Goal: Information Seeking & Learning: Learn about a topic

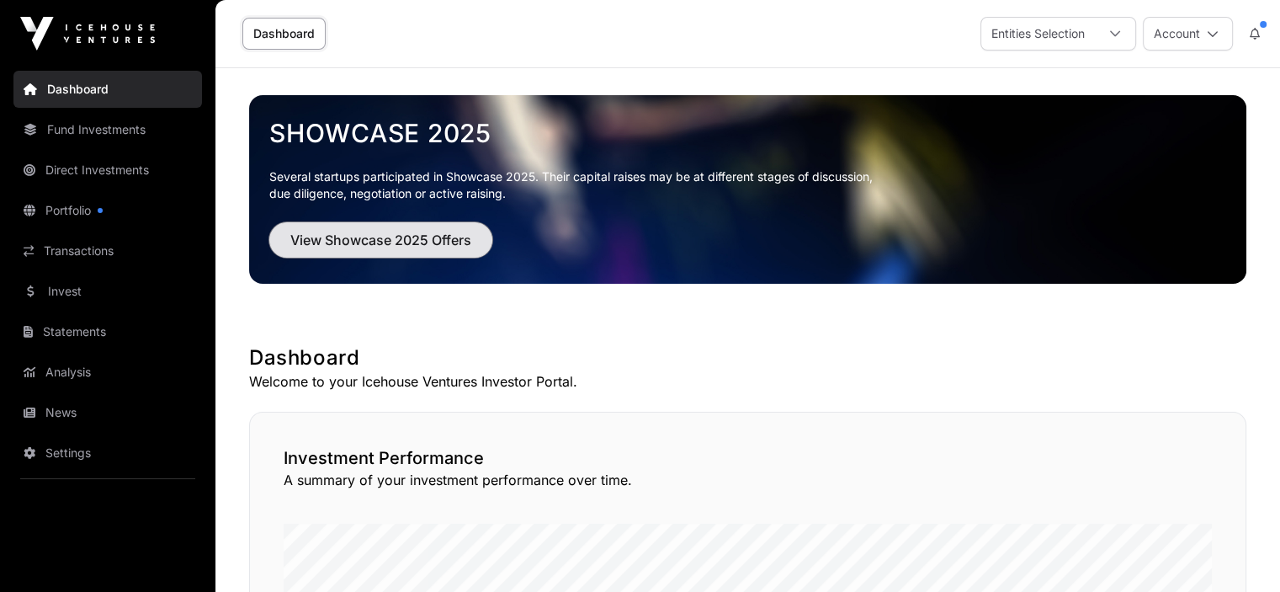
click at [362, 232] on span "View Showcase 2025 Offers" at bounding box center [380, 240] width 181 height 20
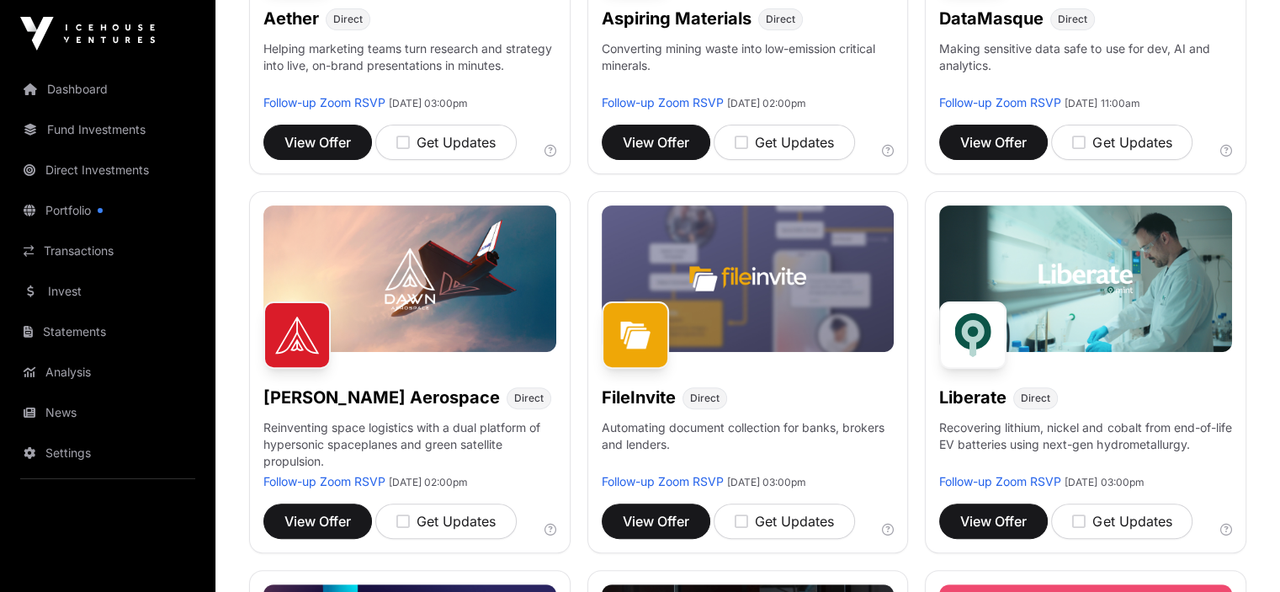
scroll to position [454, 0]
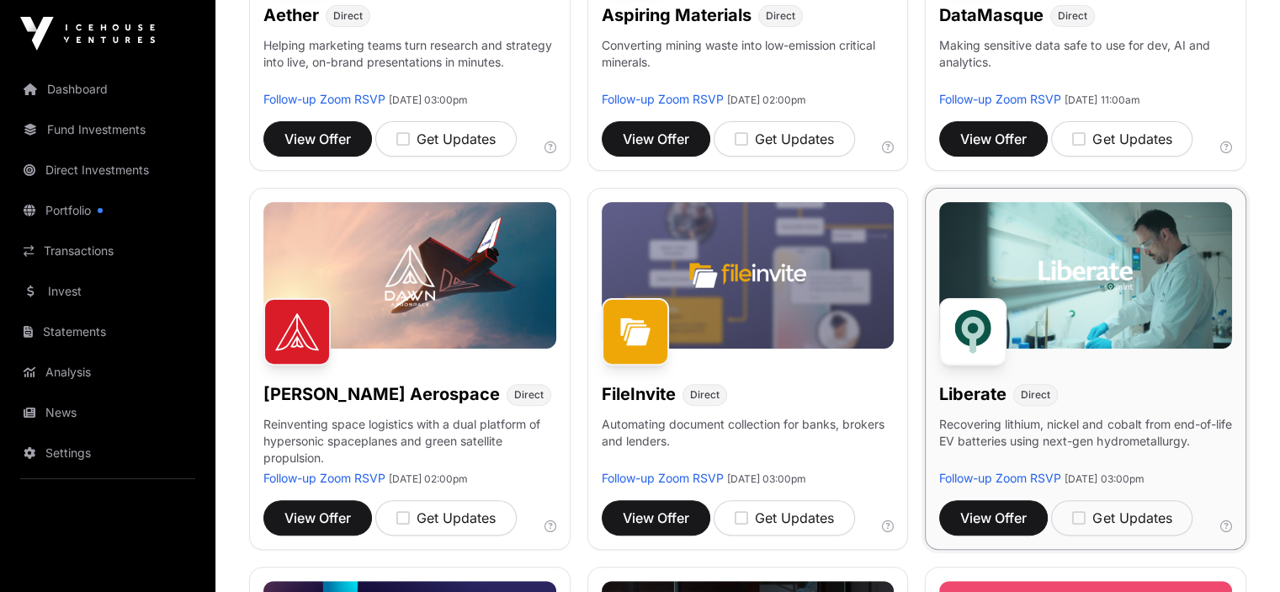
click at [1208, 377] on div "Liberate Direct Recovering lithium, nickel and cobalt from end-of-life EV batte…" at bounding box center [1085, 369] width 321 height 362
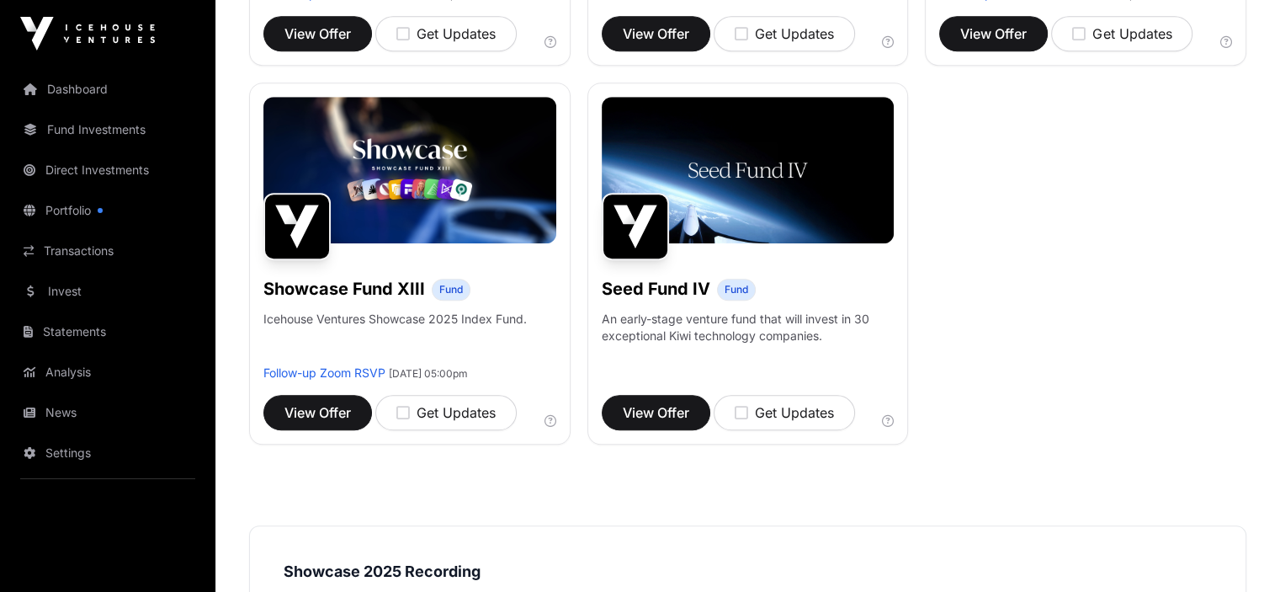
scroll to position [1322, 0]
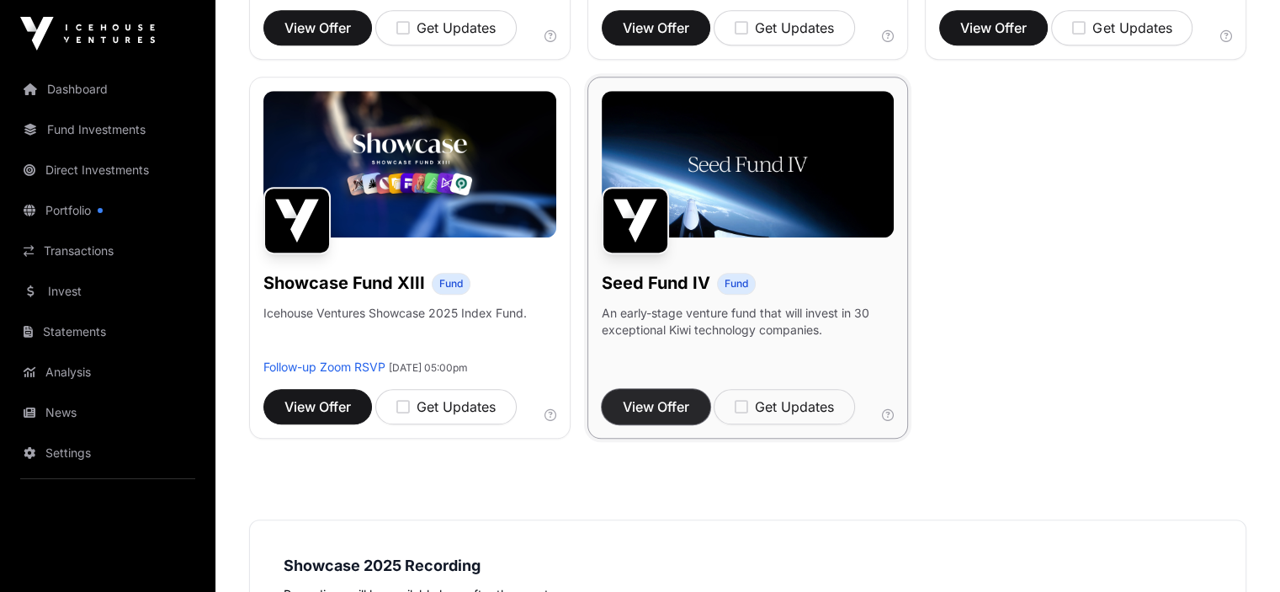
click at [643, 417] on span "View Offer" at bounding box center [656, 406] width 66 height 20
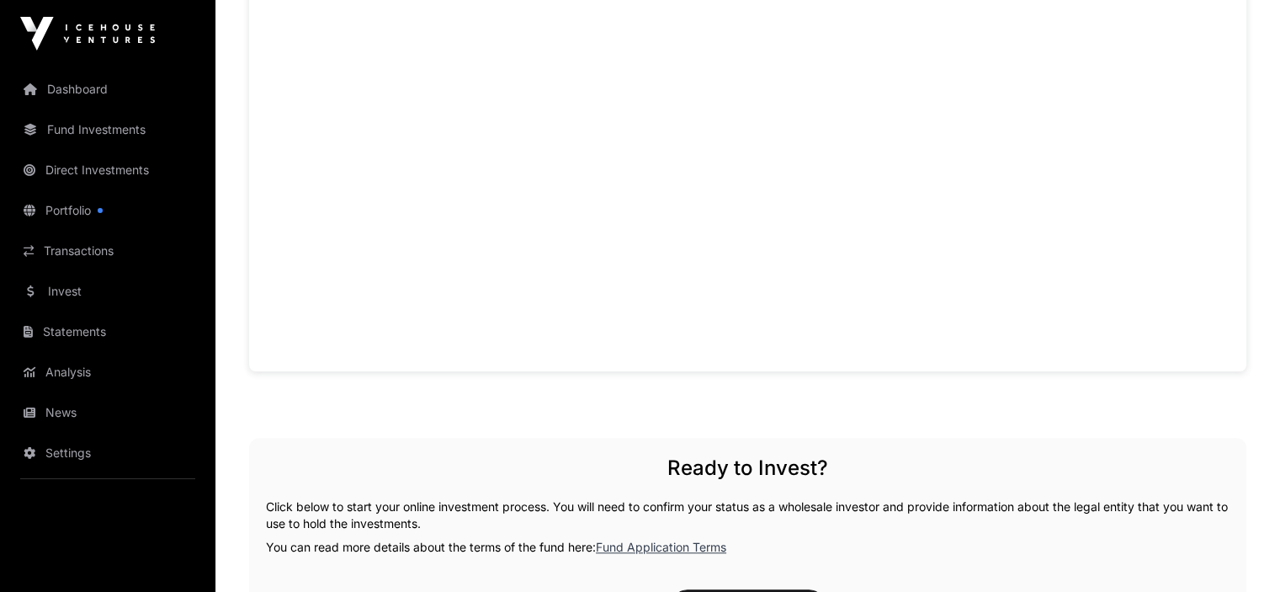
scroll to position [1354, 0]
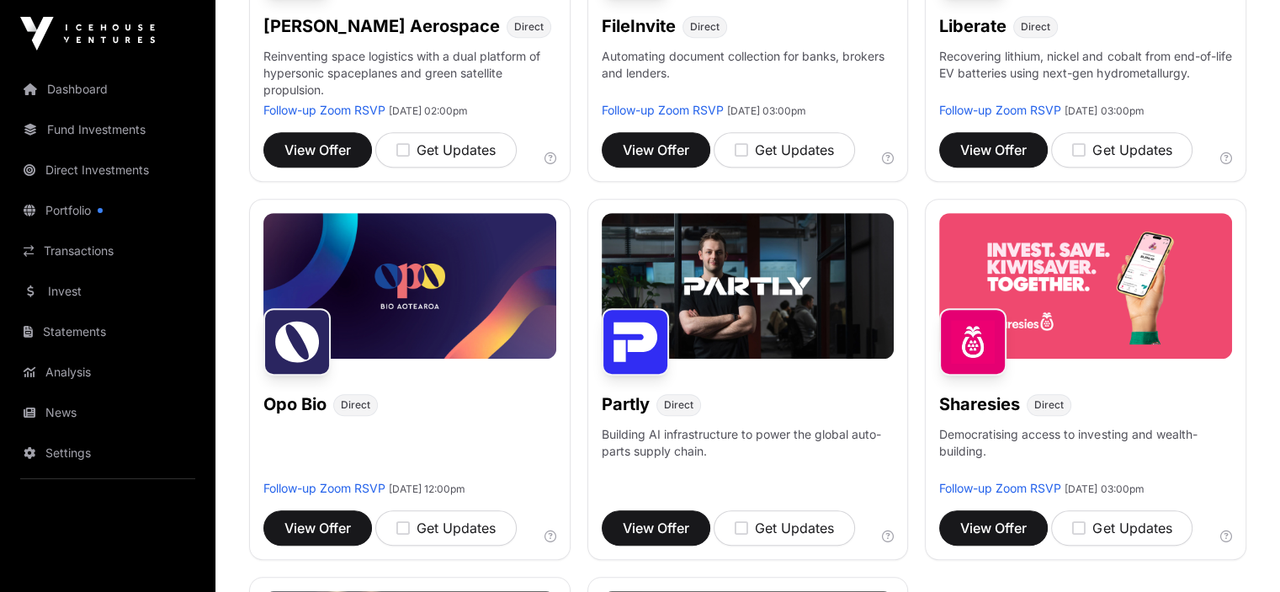
scroll to position [825, 0]
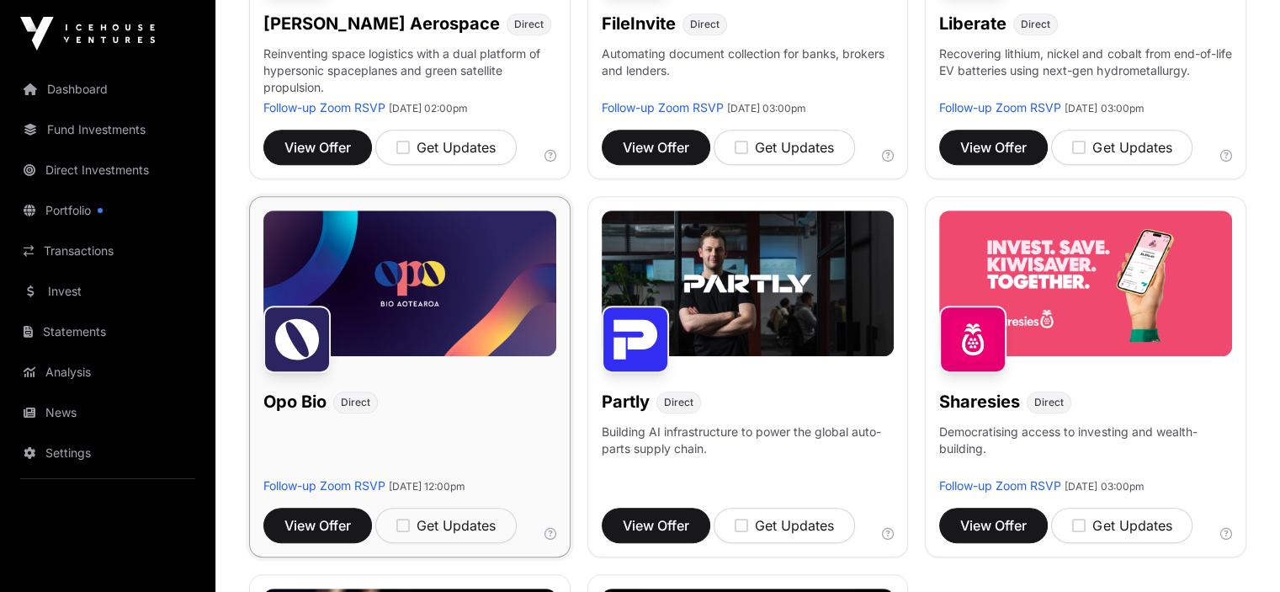
click at [496, 324] on img at bounding box center [409, 283] width 293 height 146
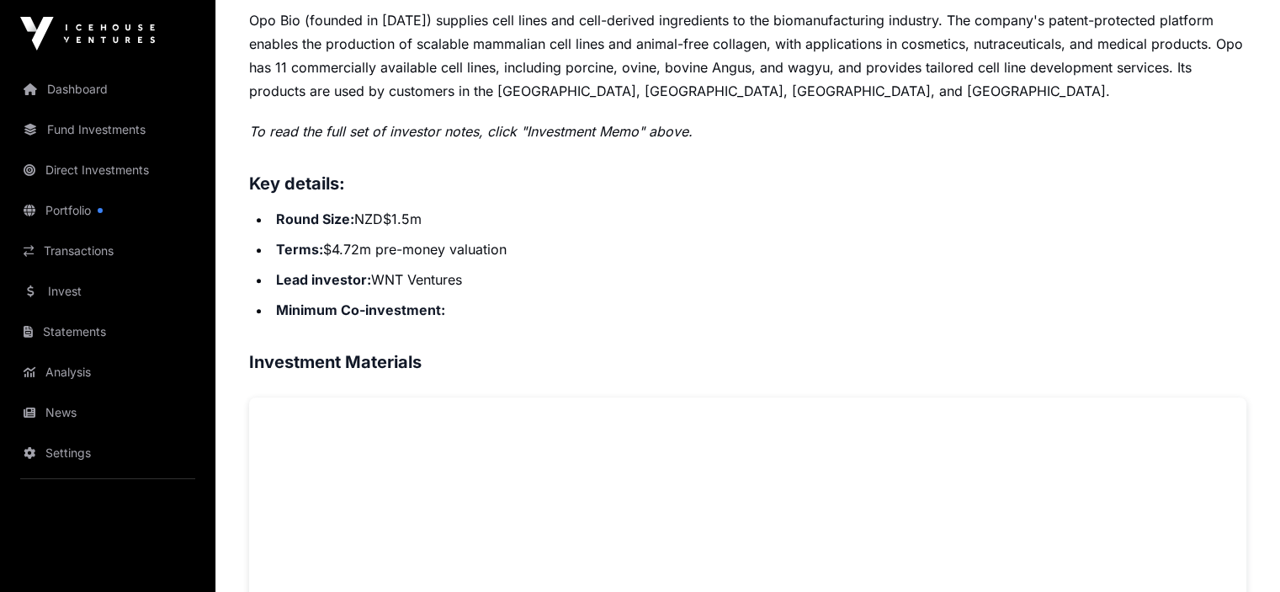
scroll to position [759, 0]
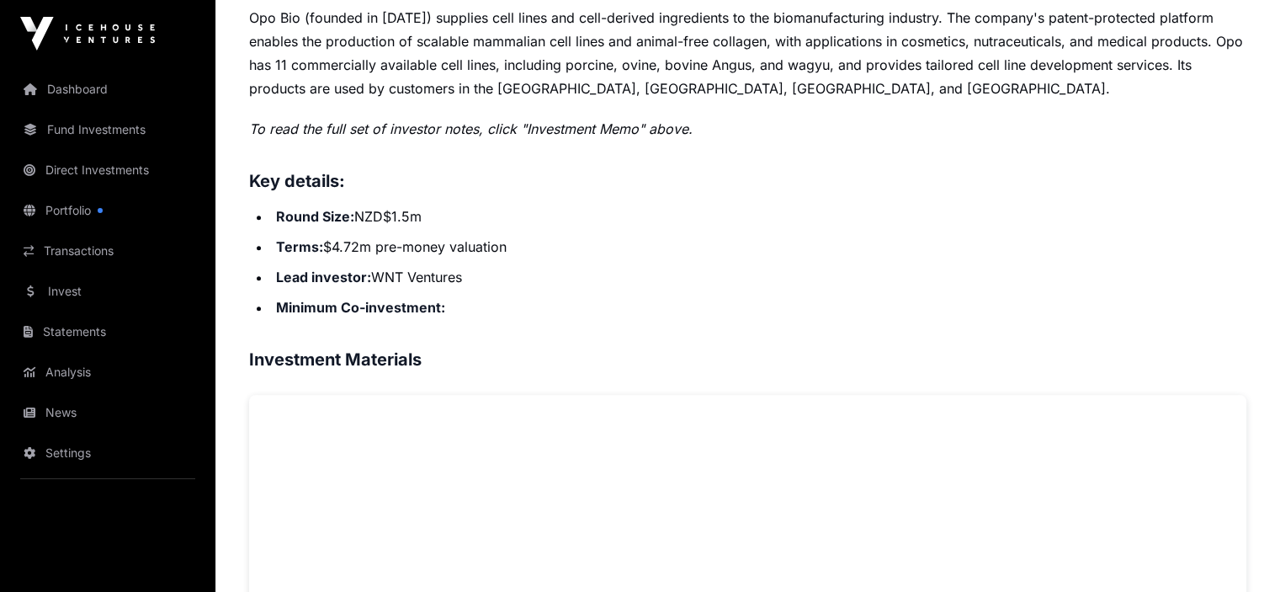
click at [1195, 319] on li "Minimum Co-investment:" at bounding box center [758, 307] width 975 height 24
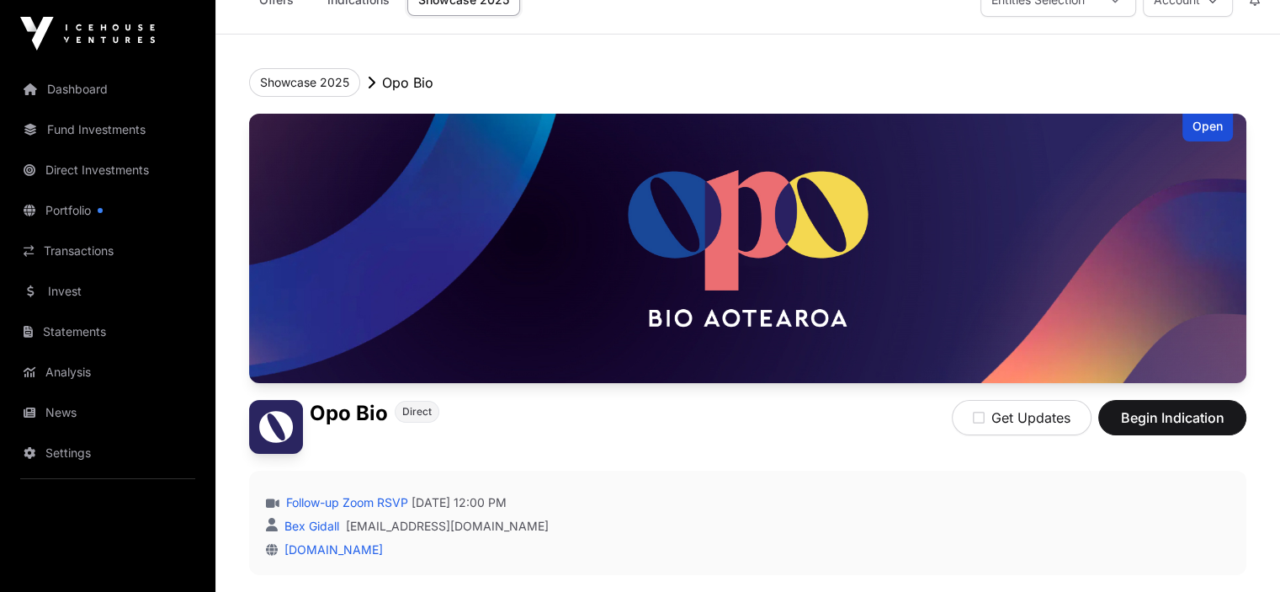
scroll to position [0, 0]
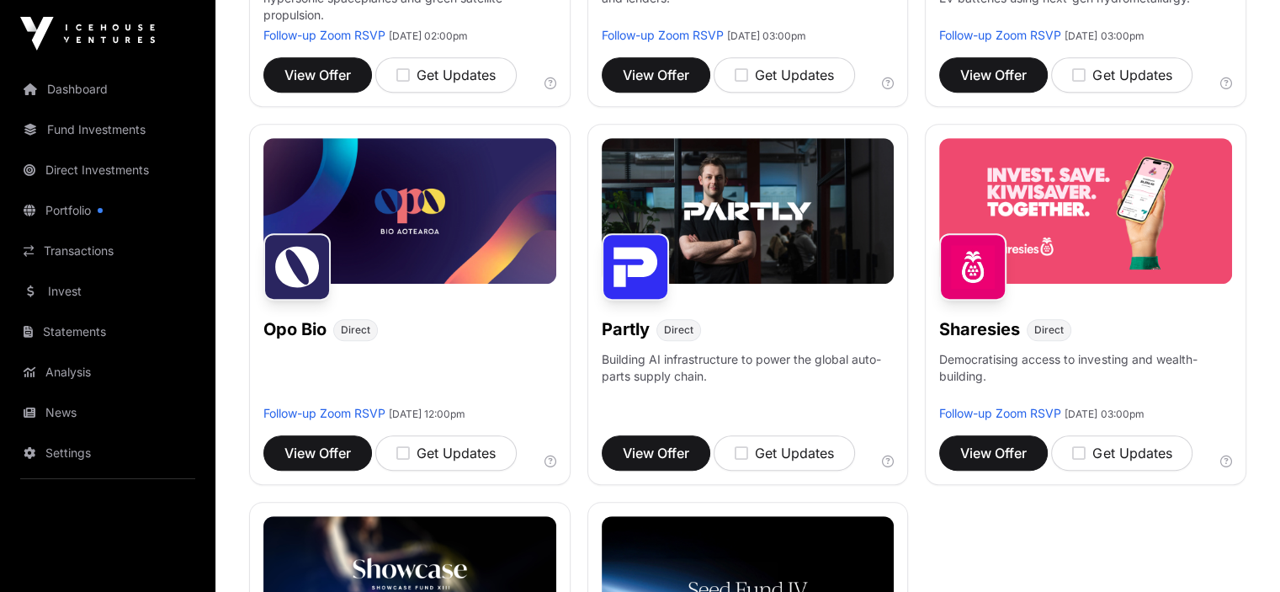
scroll to position [909, 0]
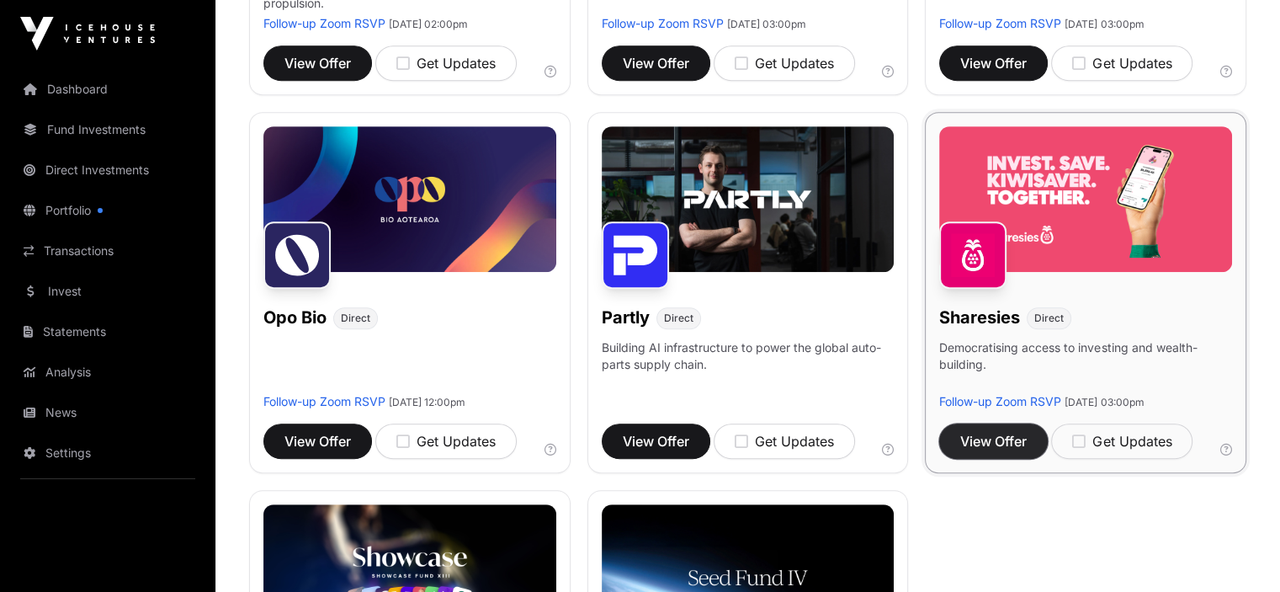
click at [1011, 451] on span "View Offer" at bounding box center [993, 441] width 66 height 20
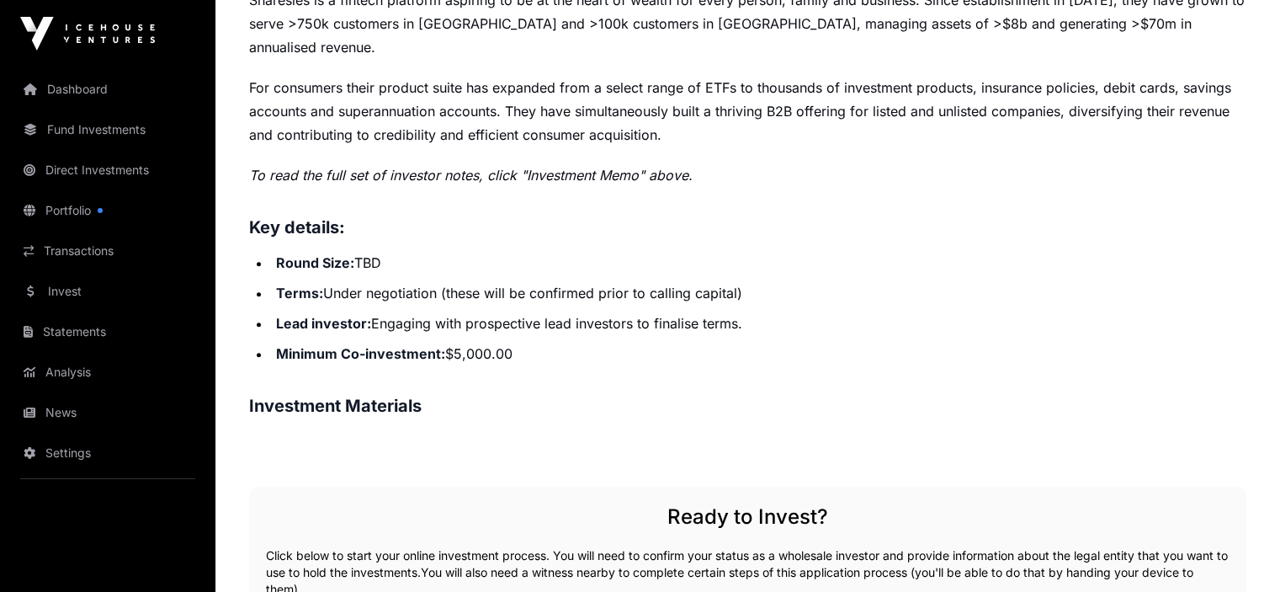
scroll to position [778, 0]
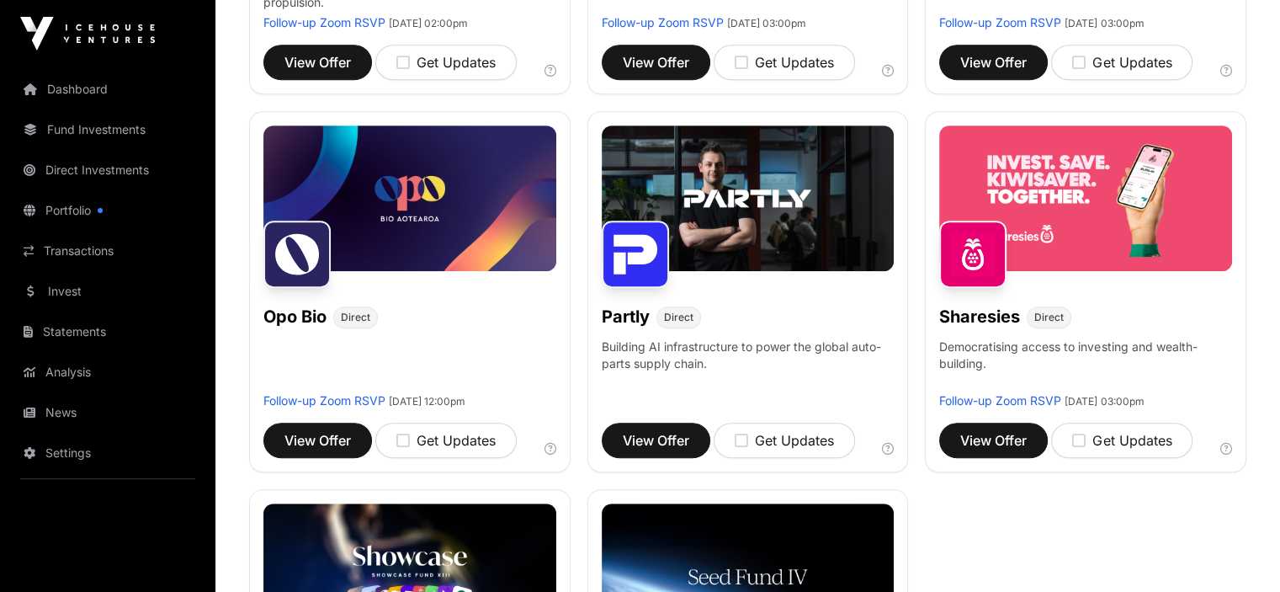
scroll to position [900, 0]
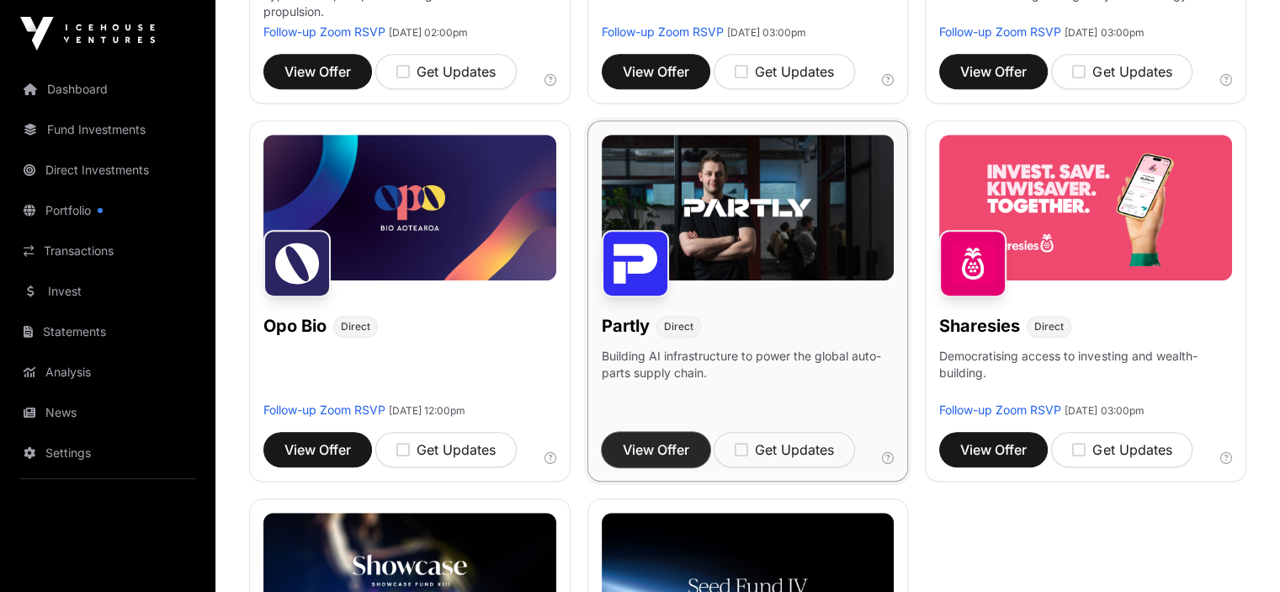
click at [666, 459] on span "View Offer" at bounding box center [656, 449] width 66 height 20
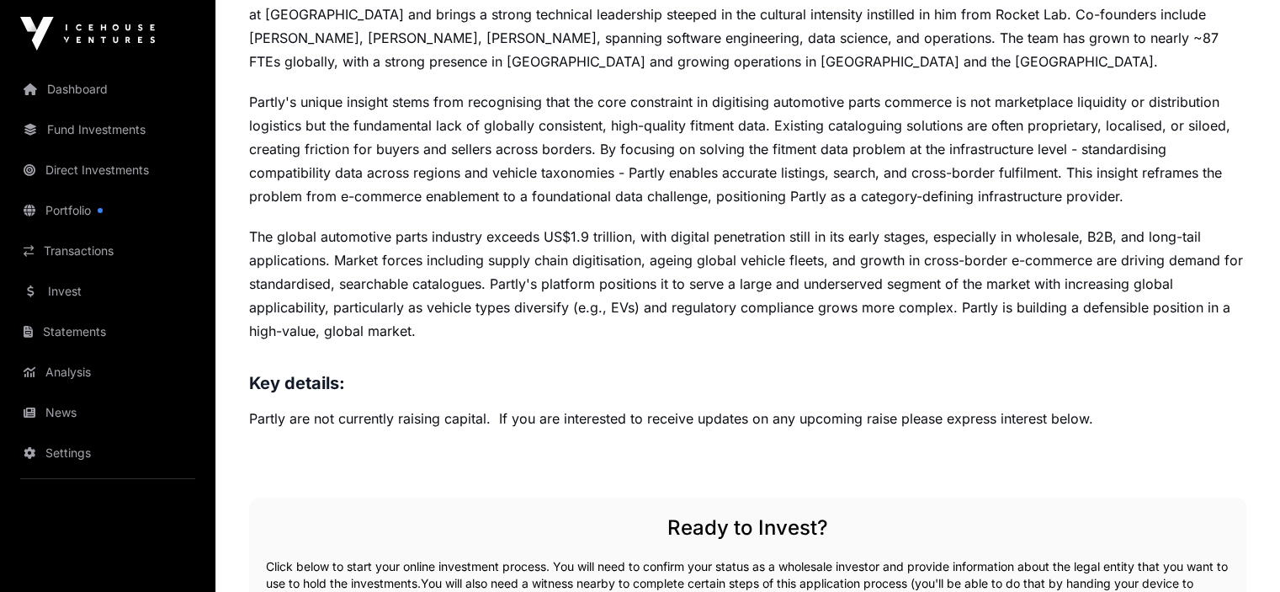
scroll to position [865, 0]
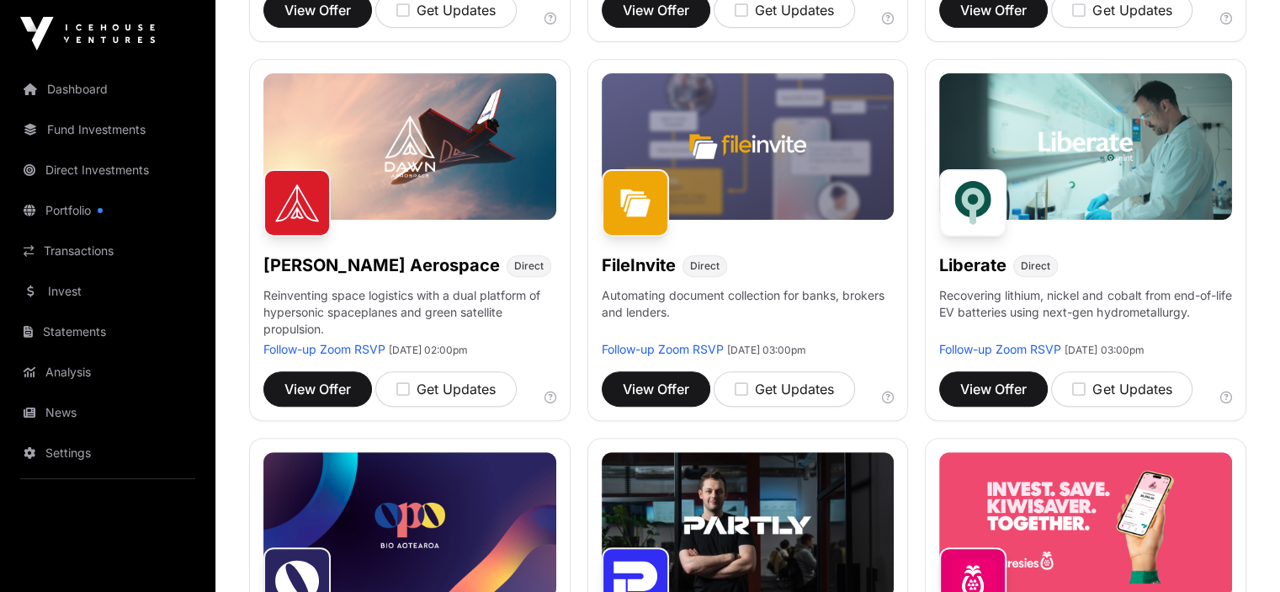
scroll to position [582, 0]
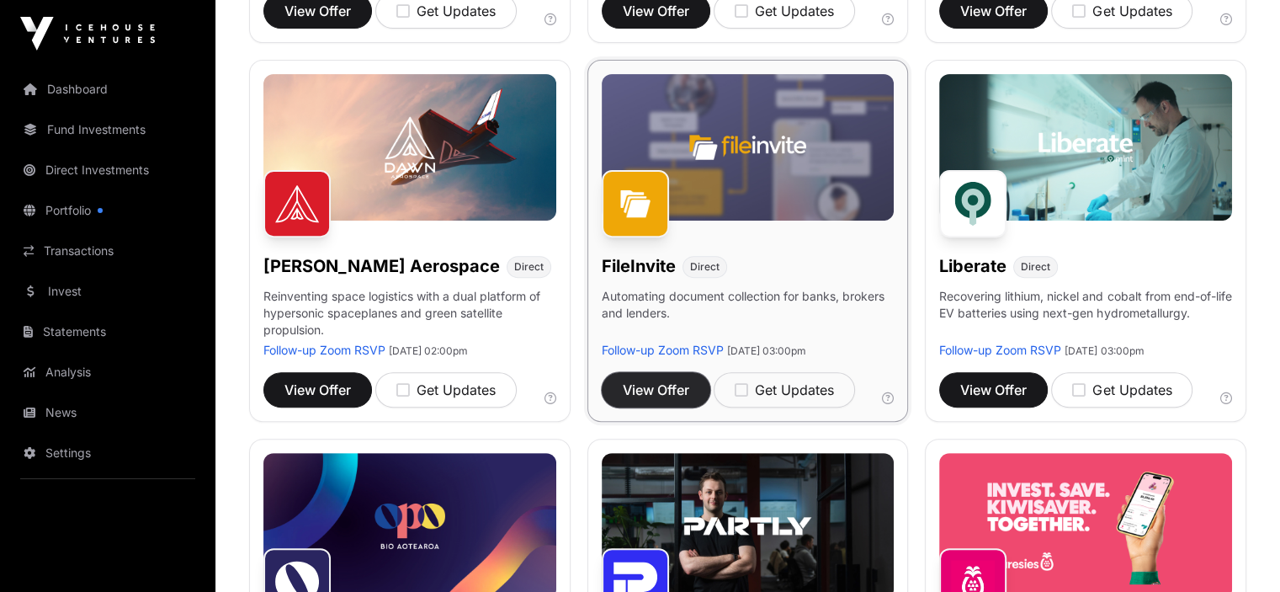
click at [688, 400] on span "View Offer" at bounding box center [656, 390] width 66 height 20
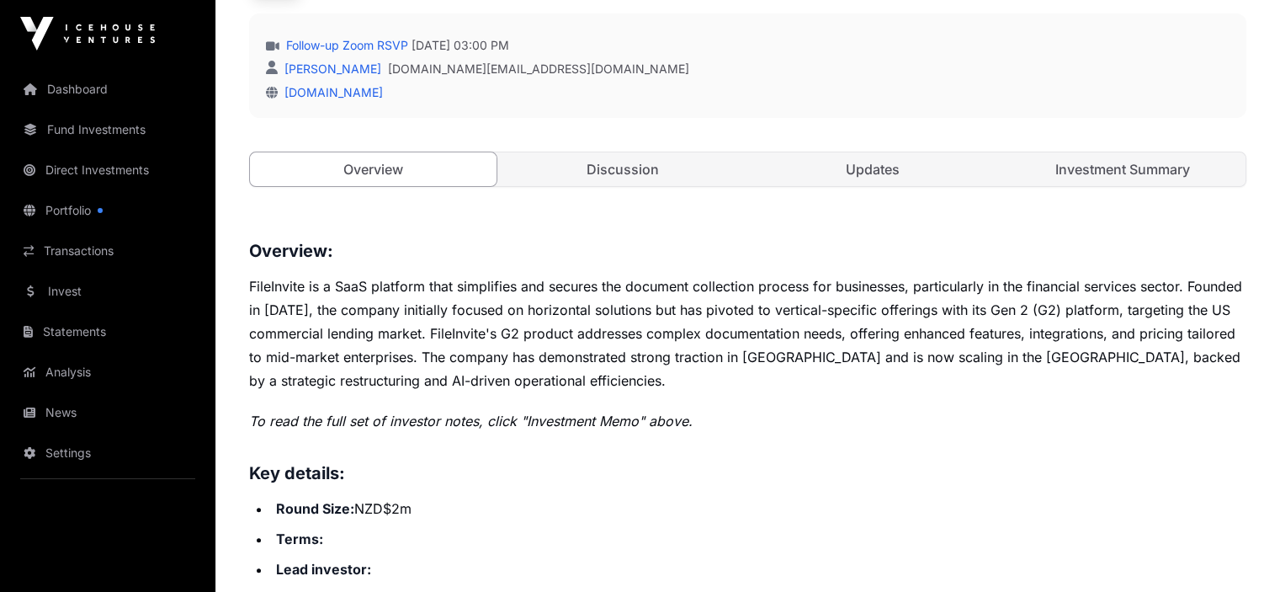
scroll to position [489, 0]
click at [610, 188] on link "Discussion" at bounding box center [623, 171] width 247 height 34
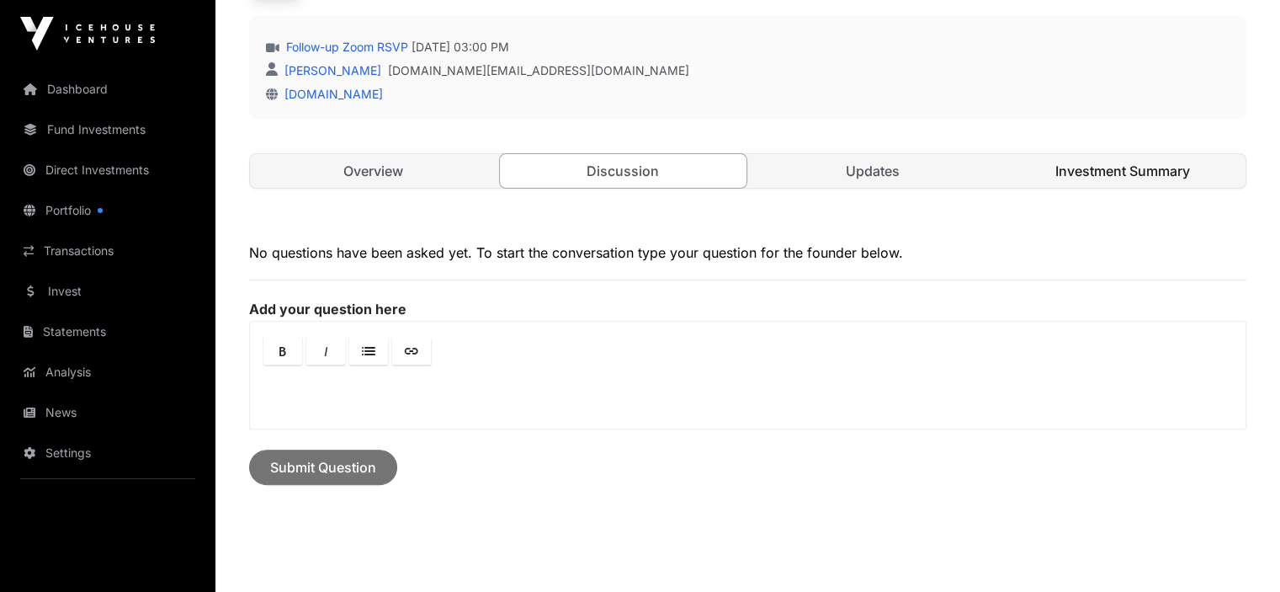
click at [1073, 188] on link "Investment Summary" at bounding box center [1122, 171] width 247 height 34
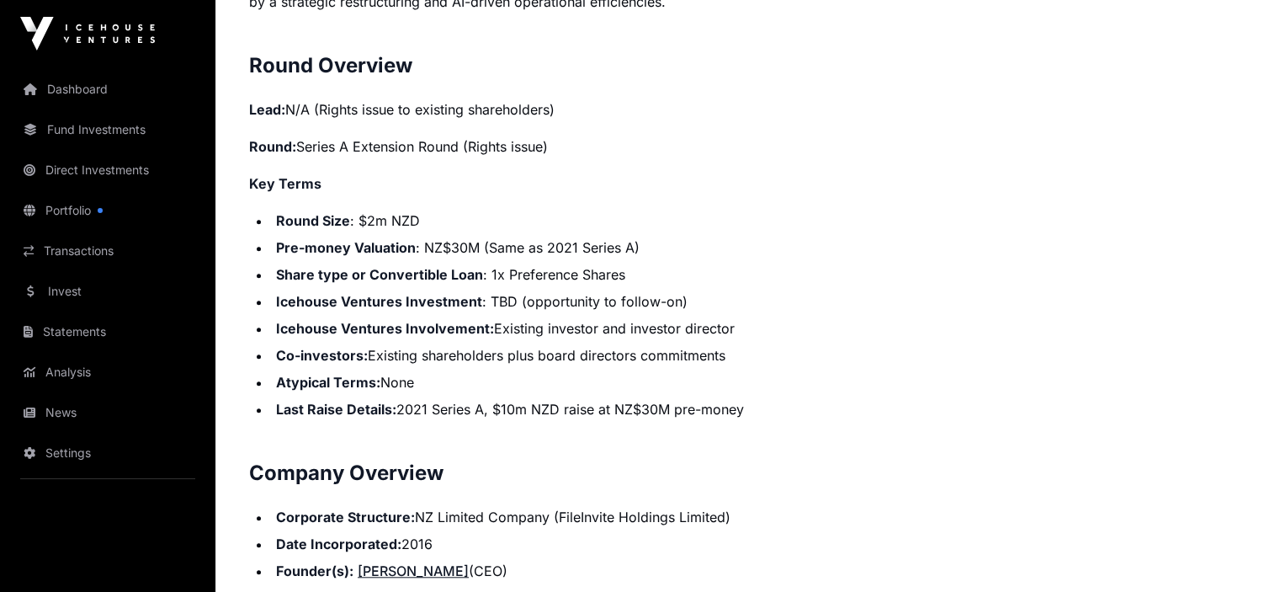
scroll to position [1340, 0]
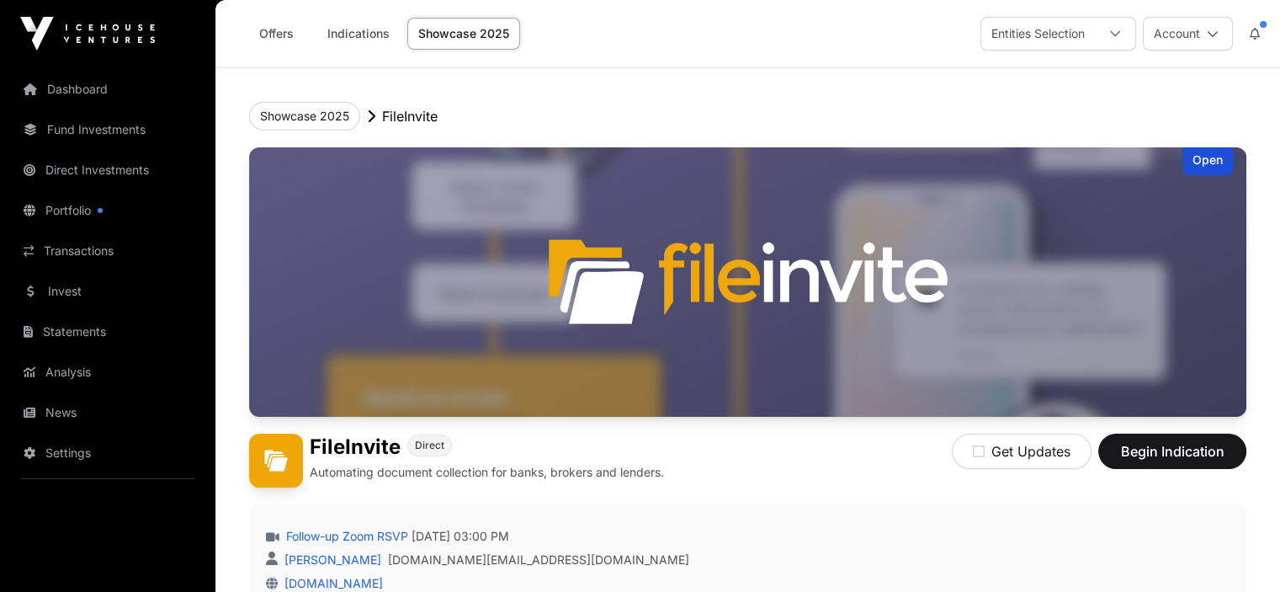
scroll to position [489, 0]
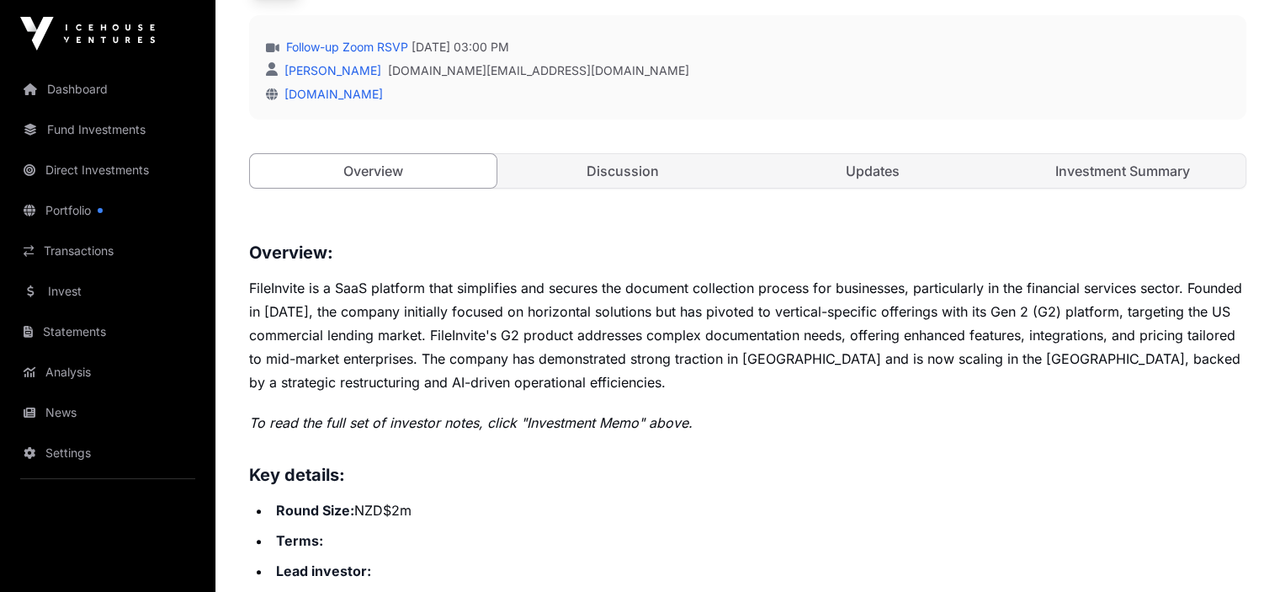
click at [1045, 434] on p "To read the full set of investor notes, click "Investment Memo" above." at bounding box center [747, 423] width 997 height 24
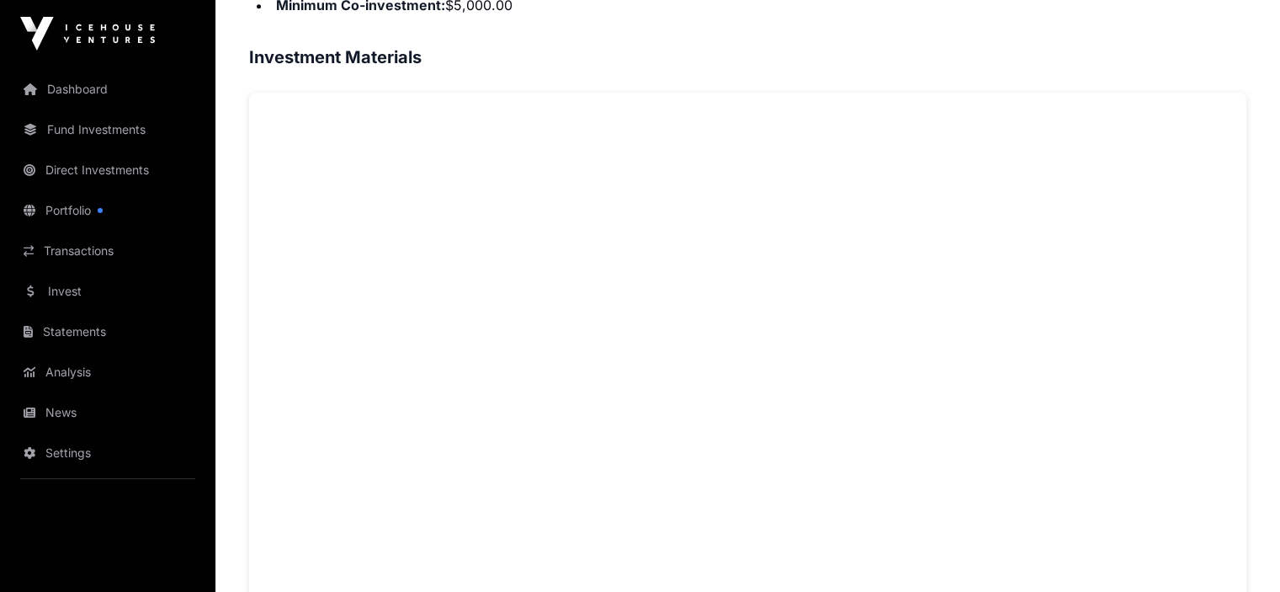
scroll to position [1086, 0]
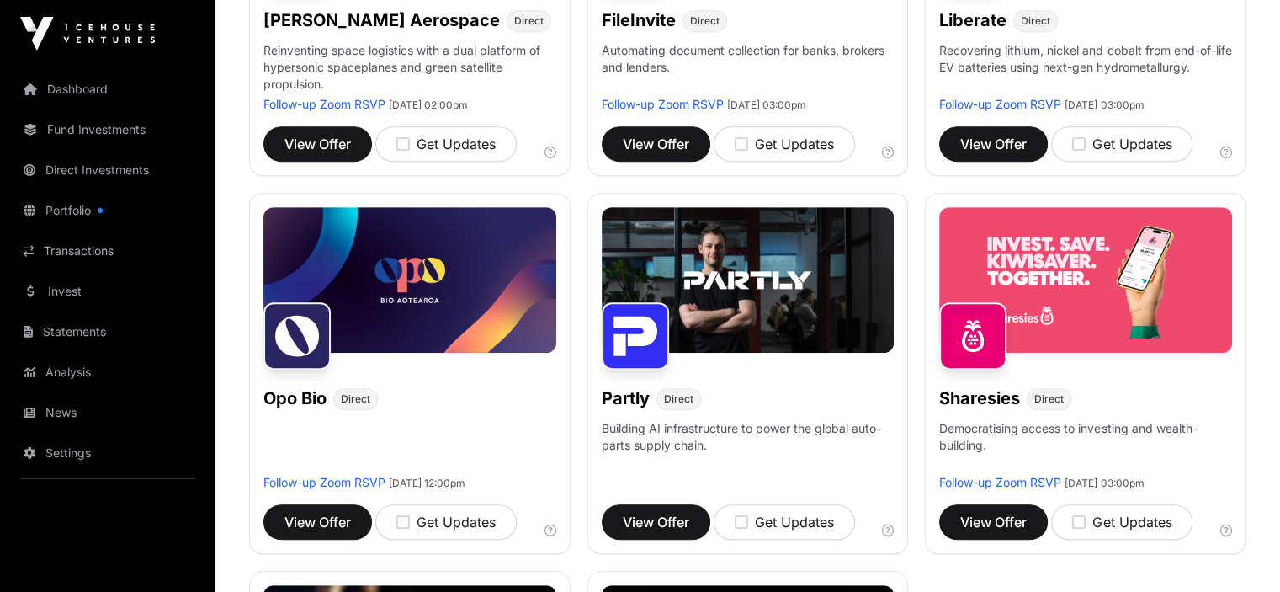
scroll to position [840, 0]
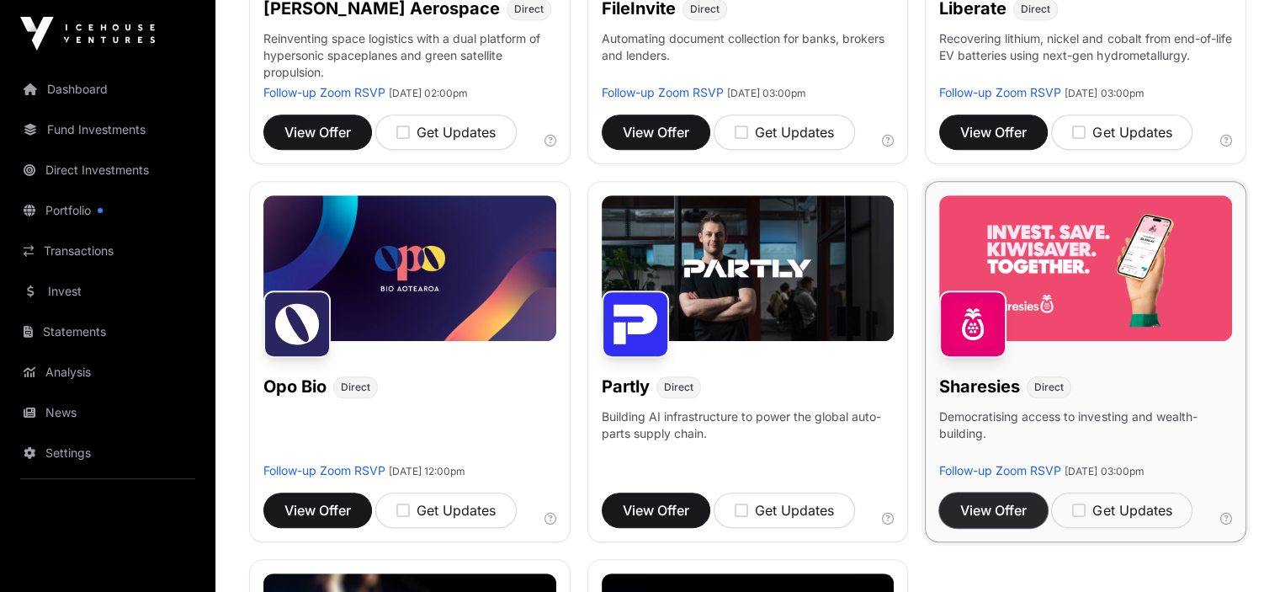
click at [996, 520] on span "View Offer" at bounding box center [993, 510] width 66 height 20
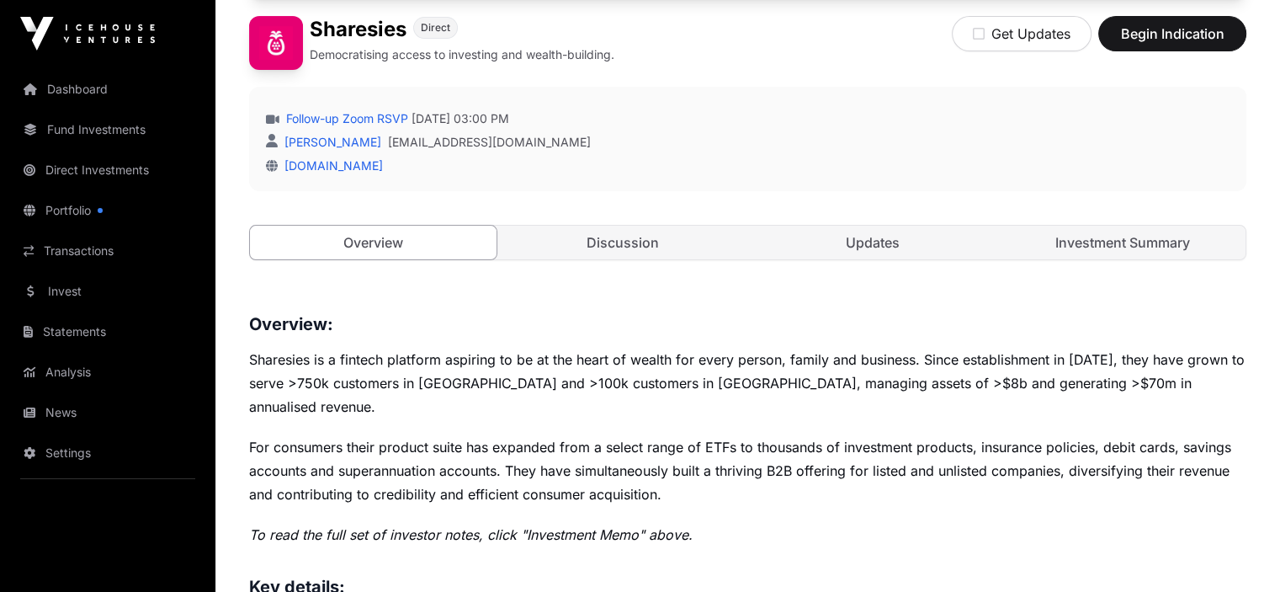
scroll to position [420, 0]
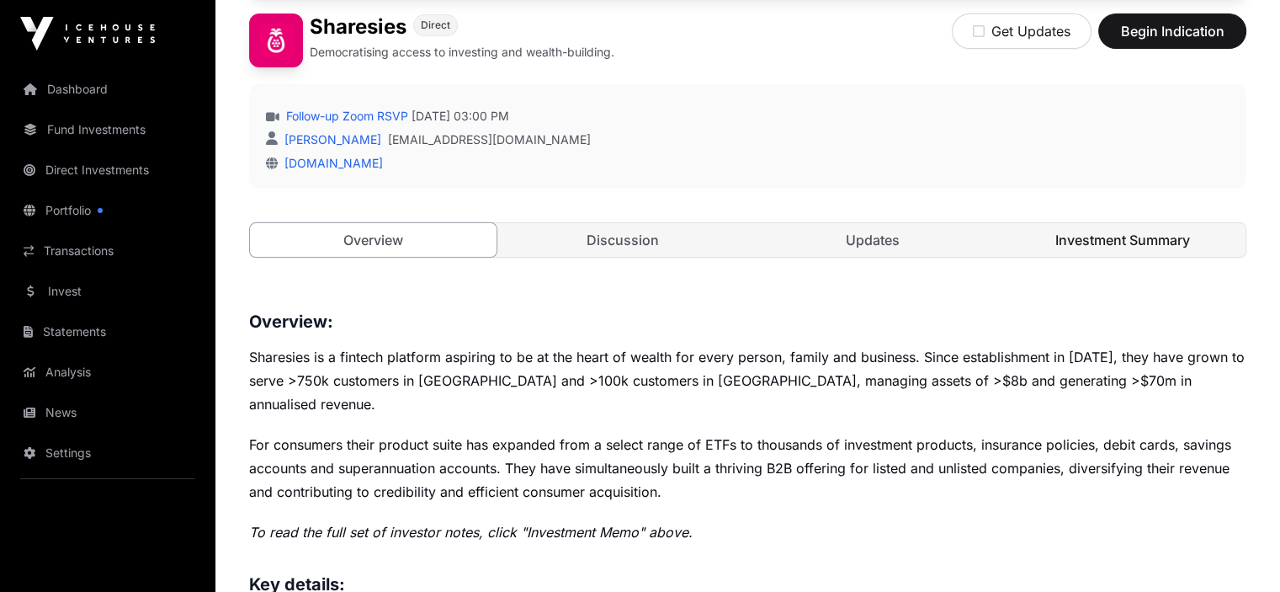
click at [1177, 257] on link "Investment Summary" at bounding box center [1122, 240] width 247 height 34
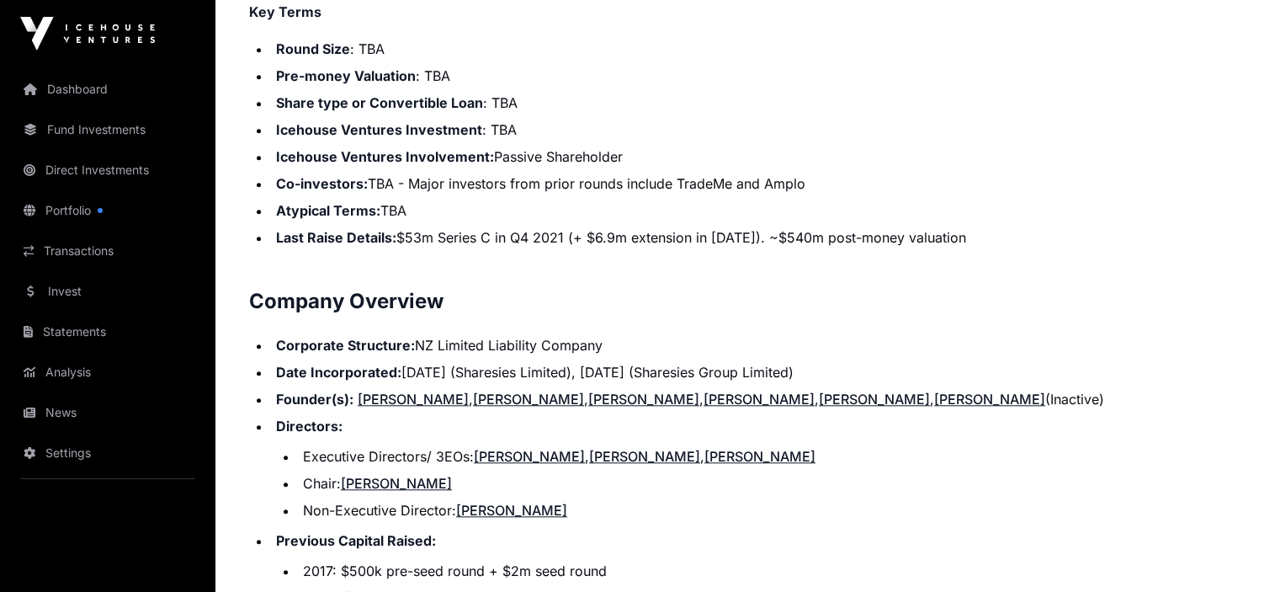
scroll to position [1500, 0]
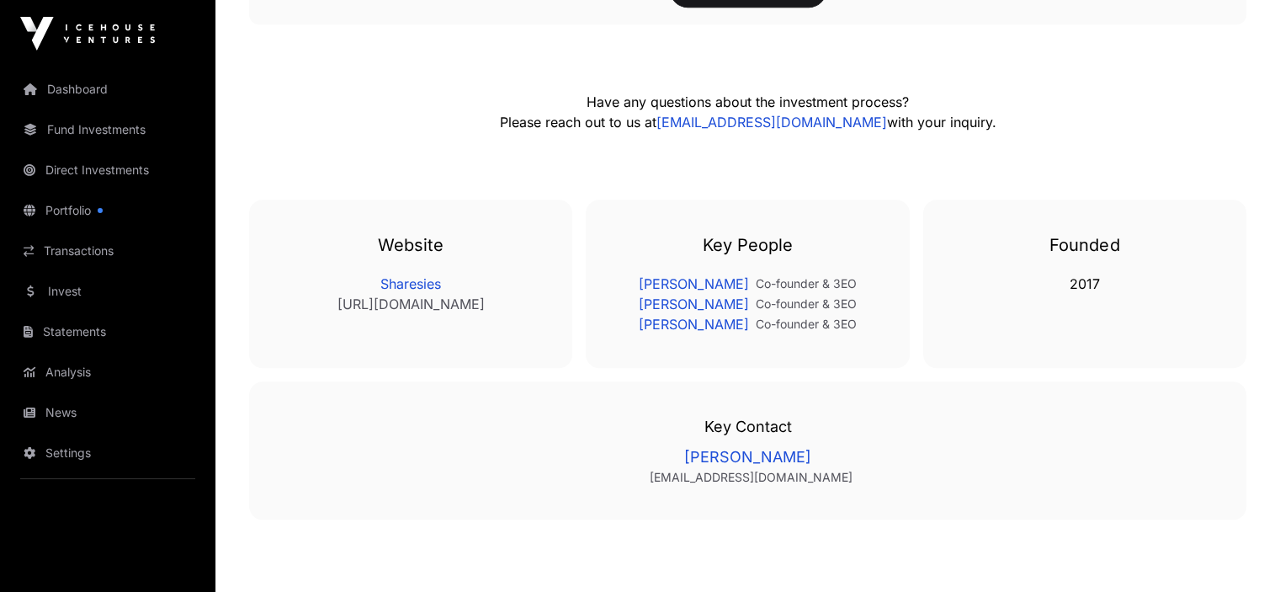
scroll to position [420, 0]
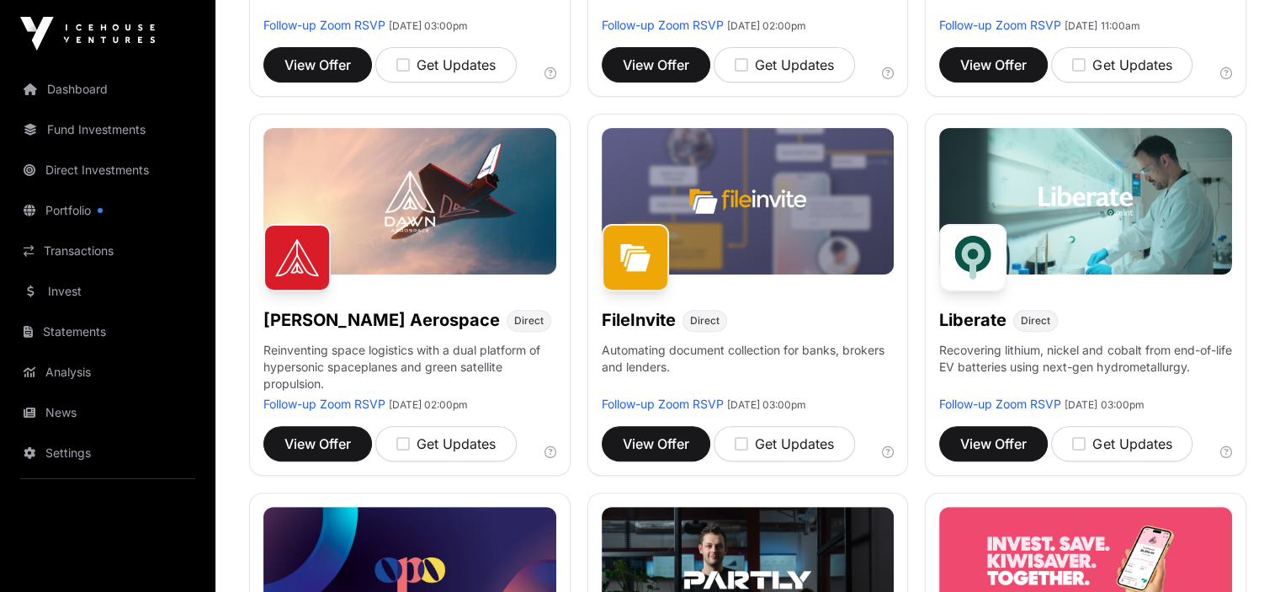
scroll to position [528, 0]
click at [1022, 449] on span "View Offer" at bounding box center [993, 443] width 66 height 20
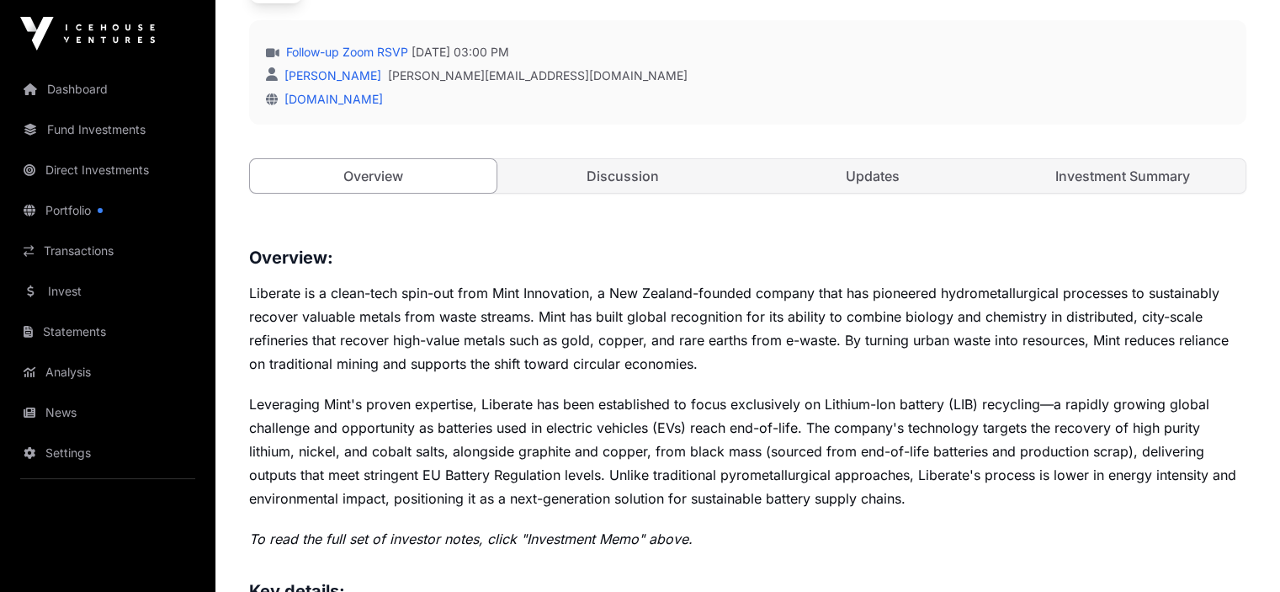
scroll to position [470, 0]
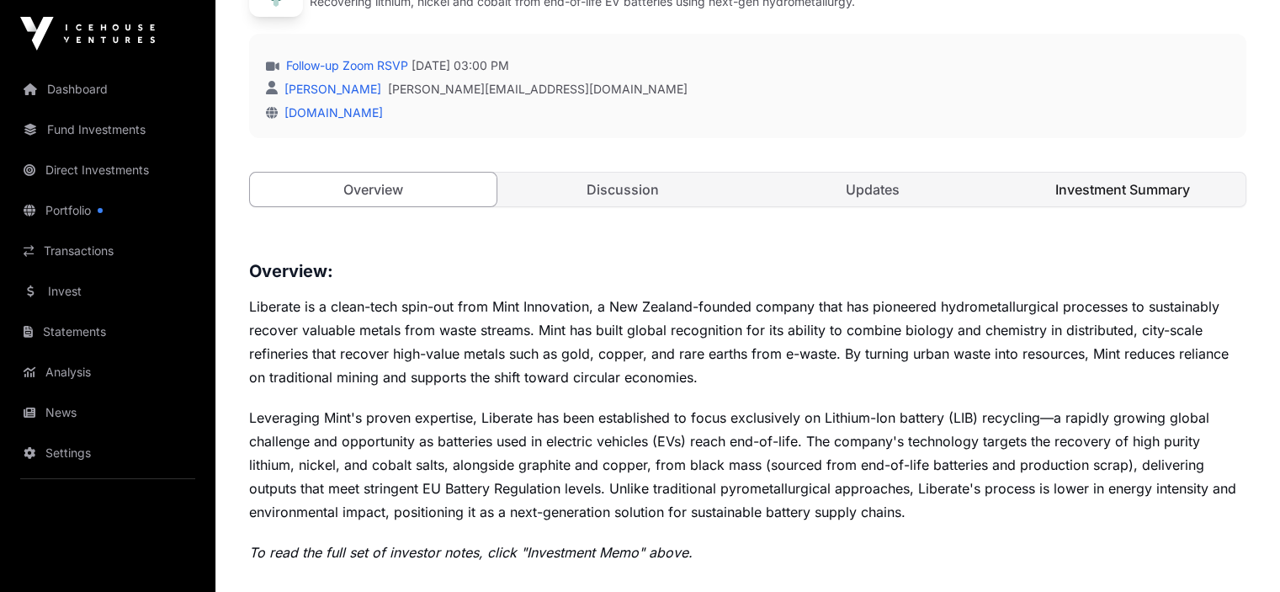
click at [1188, 206] on link "Investment Summary" at bounding box center [1122, 190] width 247 height 34
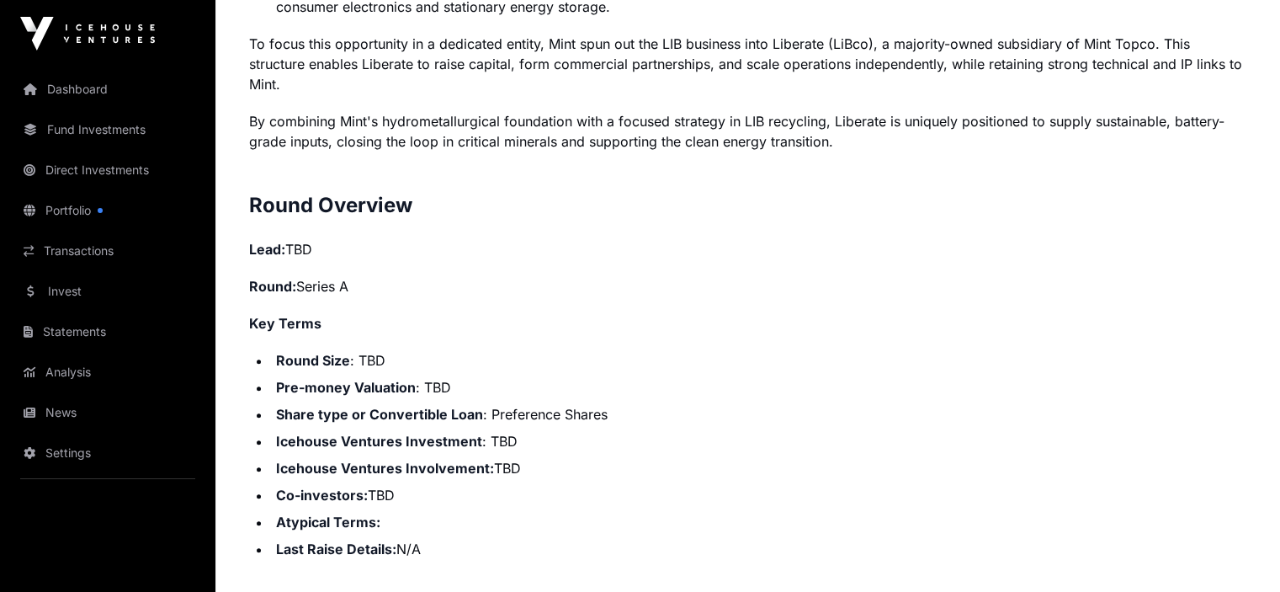
scroll to position [1733, 0]
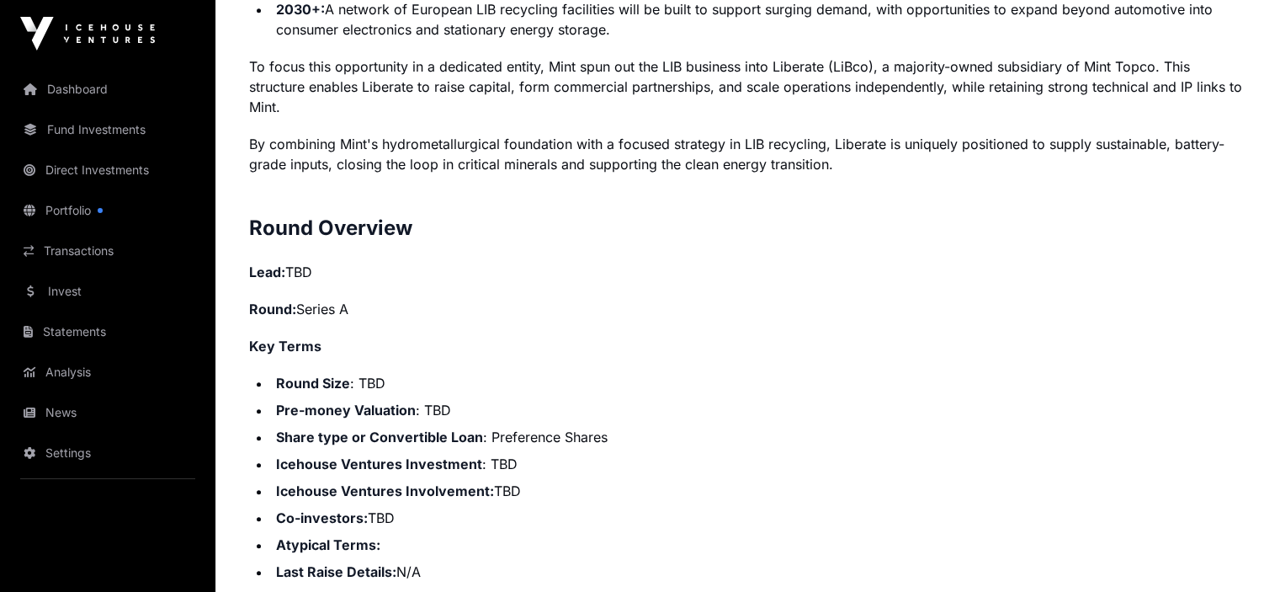
scroll to position [470, 0]
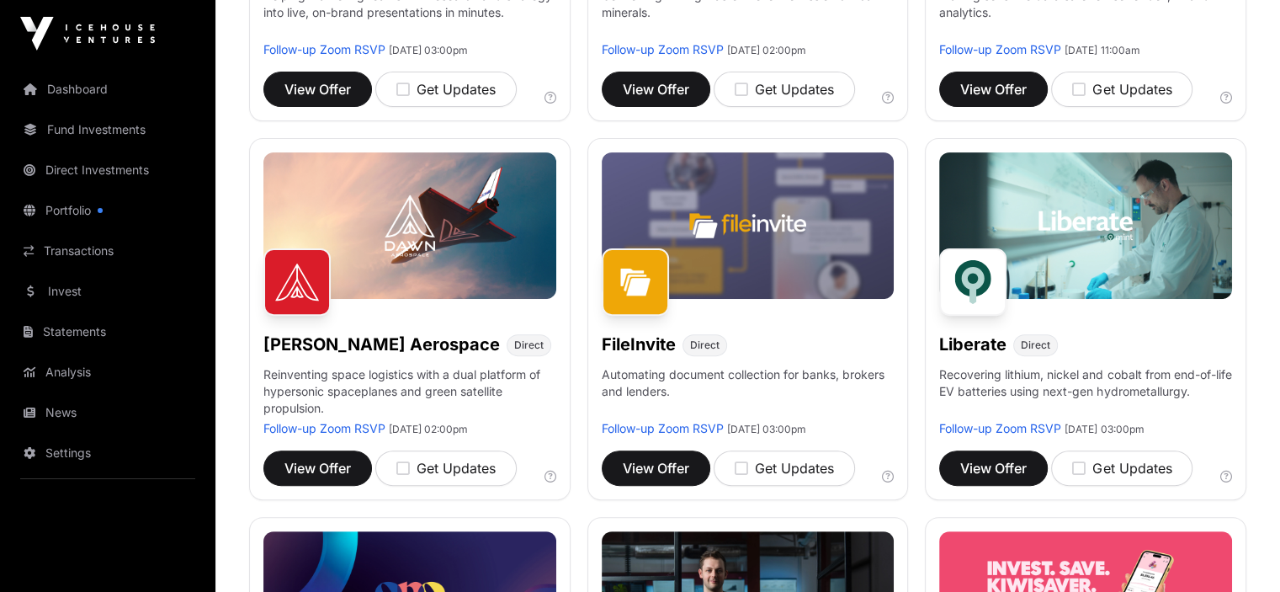
scroll to position [502, 0]
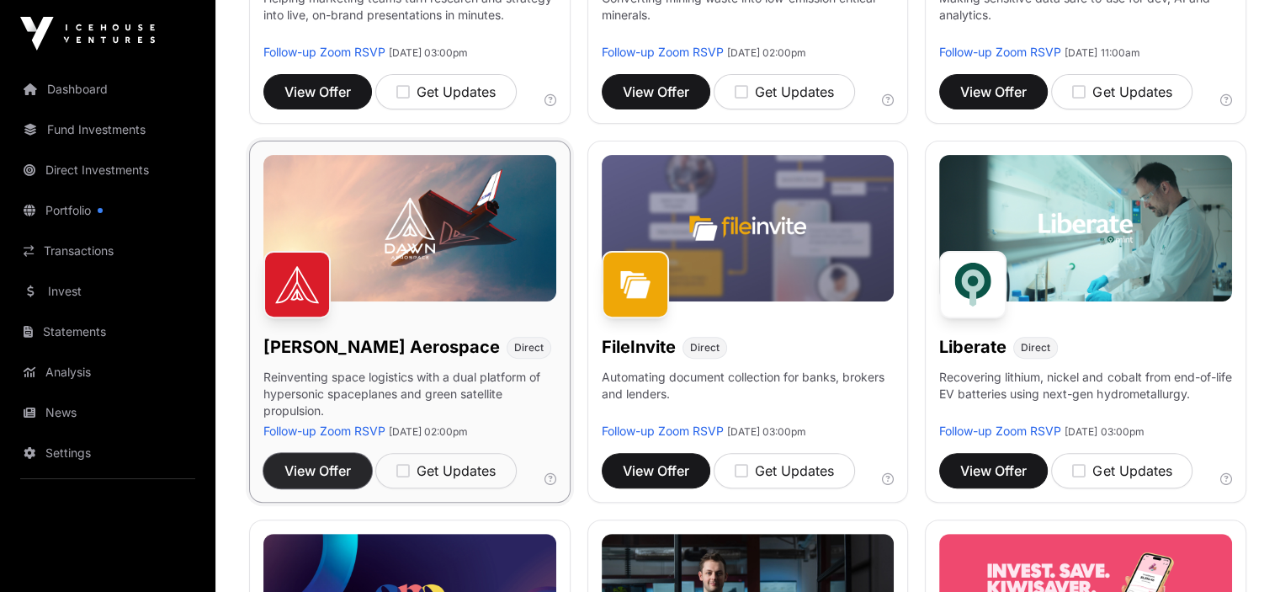
click at [330, 481] on span "View Offer" at bounding box center [317, 470] width 66 height 20
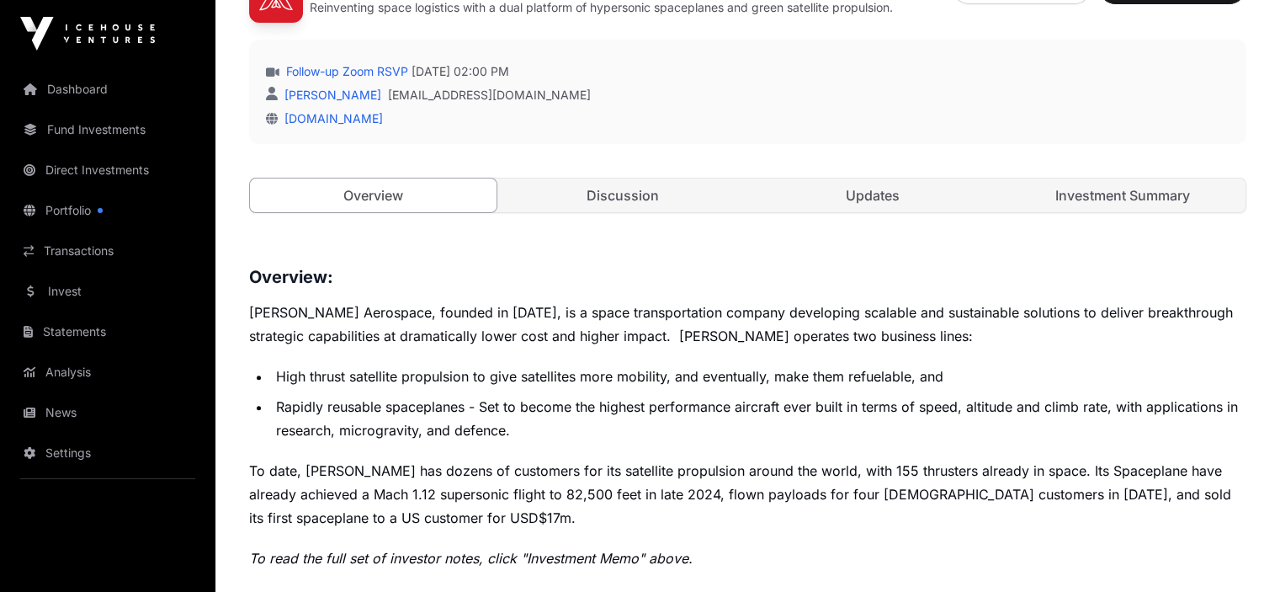
scroll to position [464, 0]
click at [1150, 213] on link "Investment Summary" at bounding box center [1122, 196] width 247 height 34
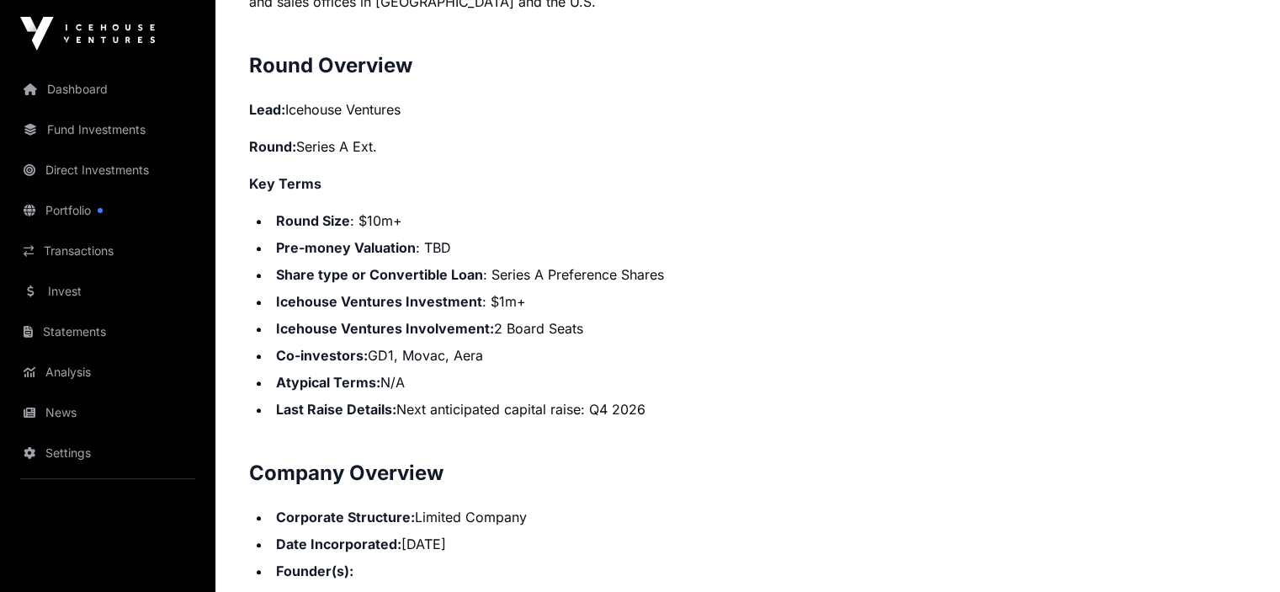
scroll to position [1541, 0]
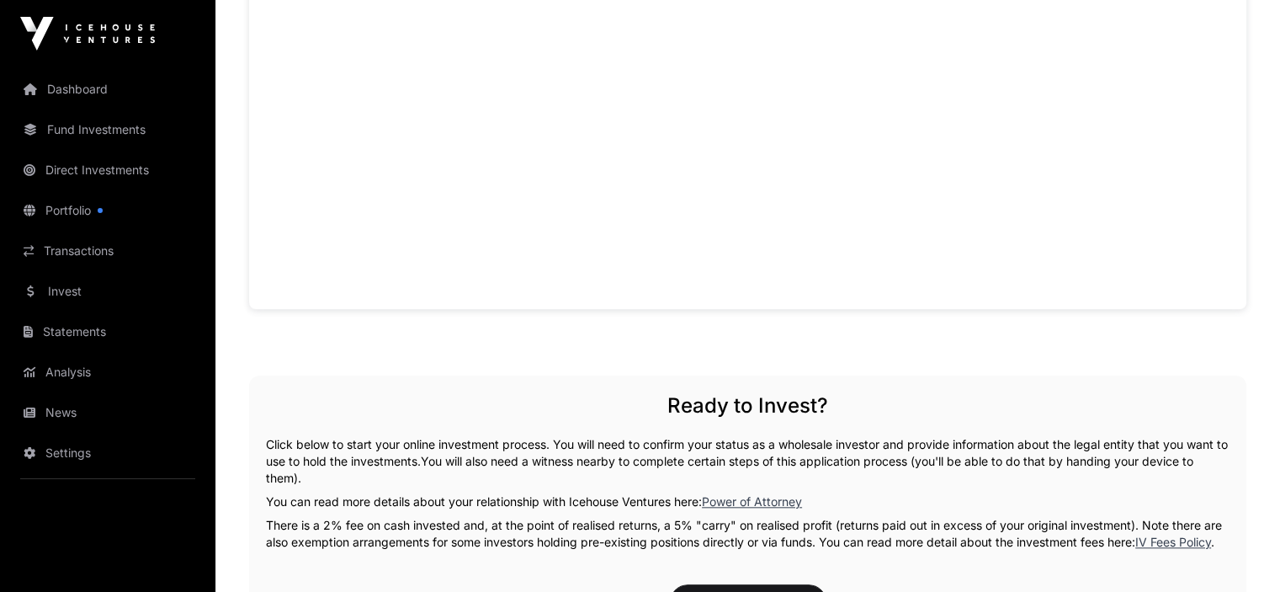
scroll to position [464, 0]
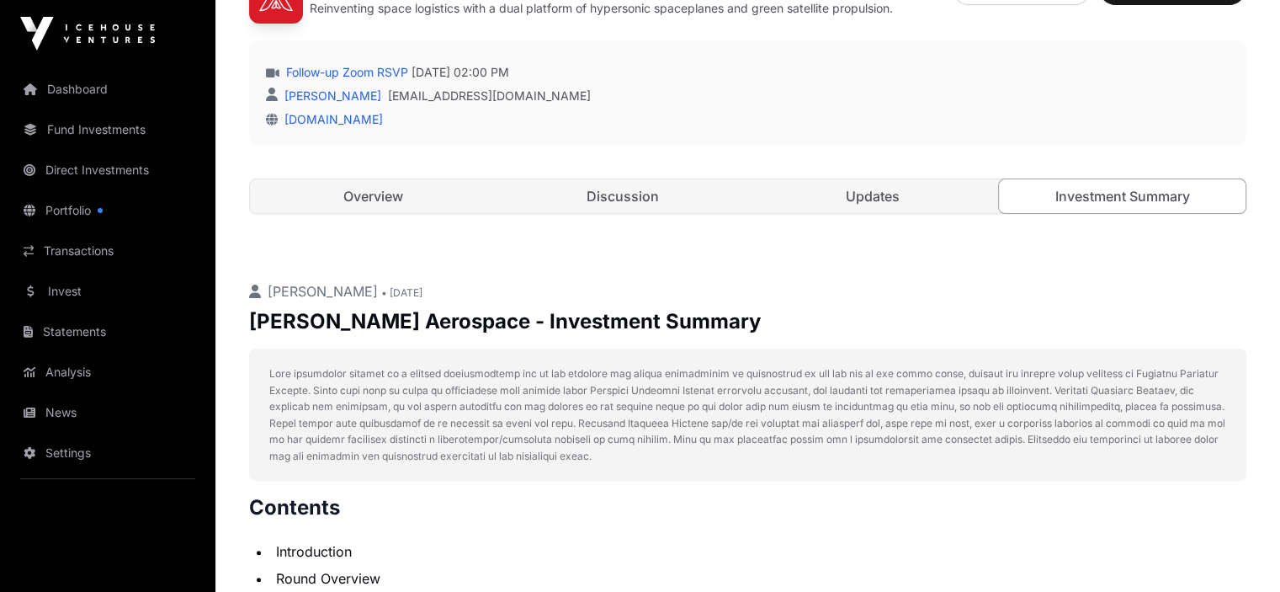
scroll to position [1541, 0]
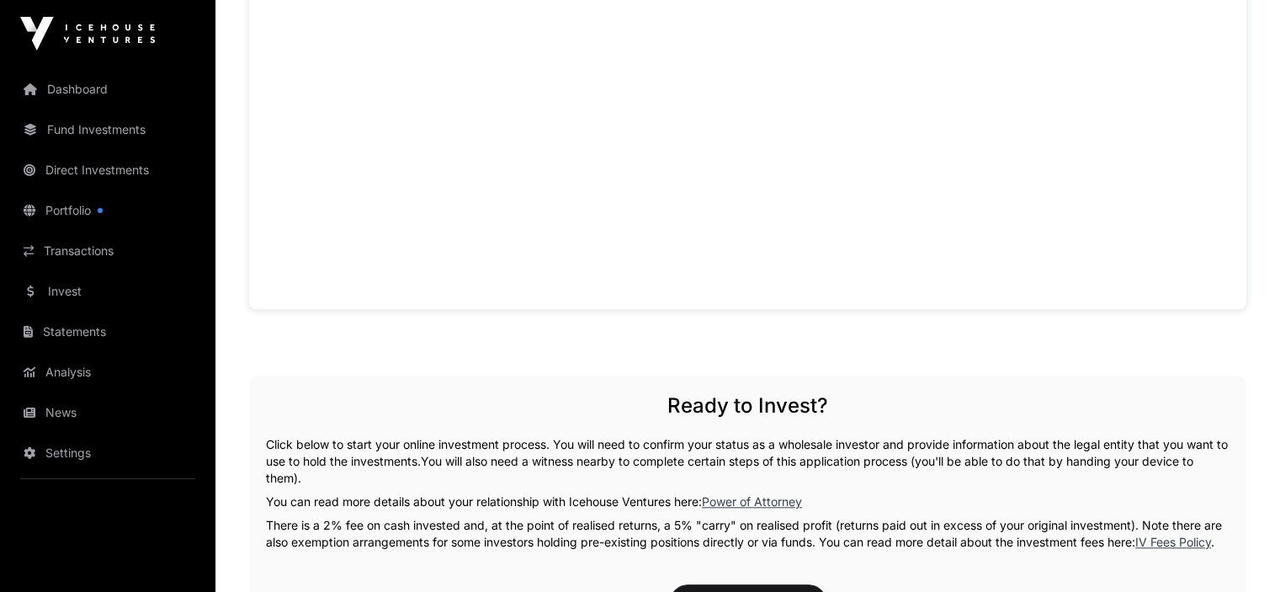
scroll to position [464, 0]
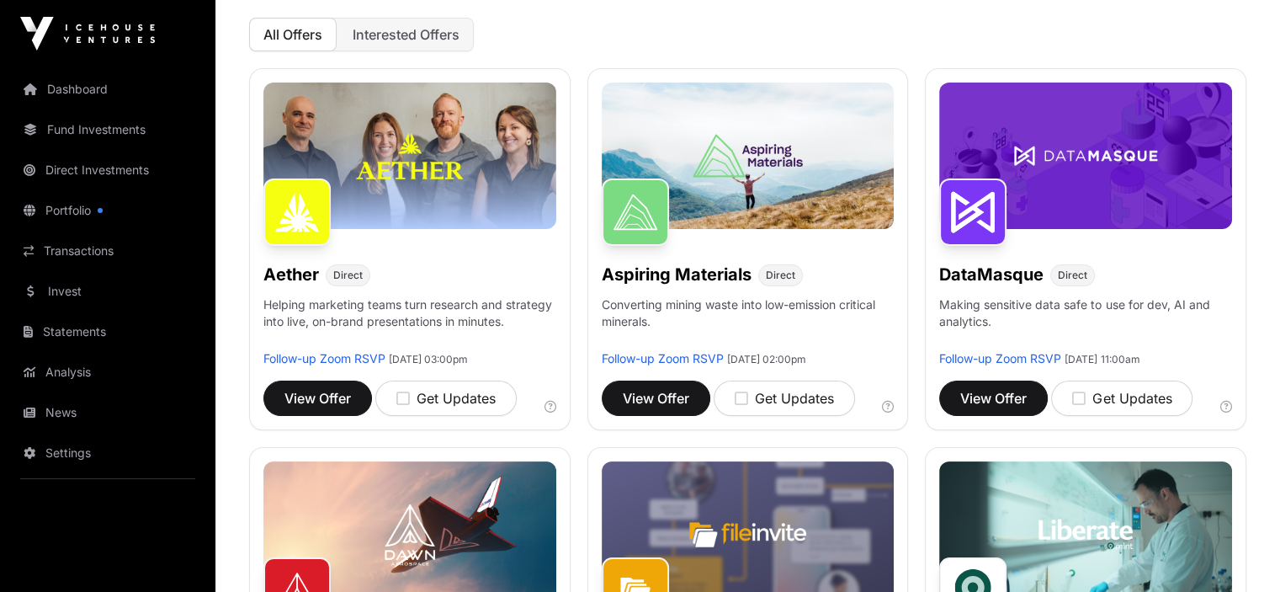
scroll to position [193, 0]
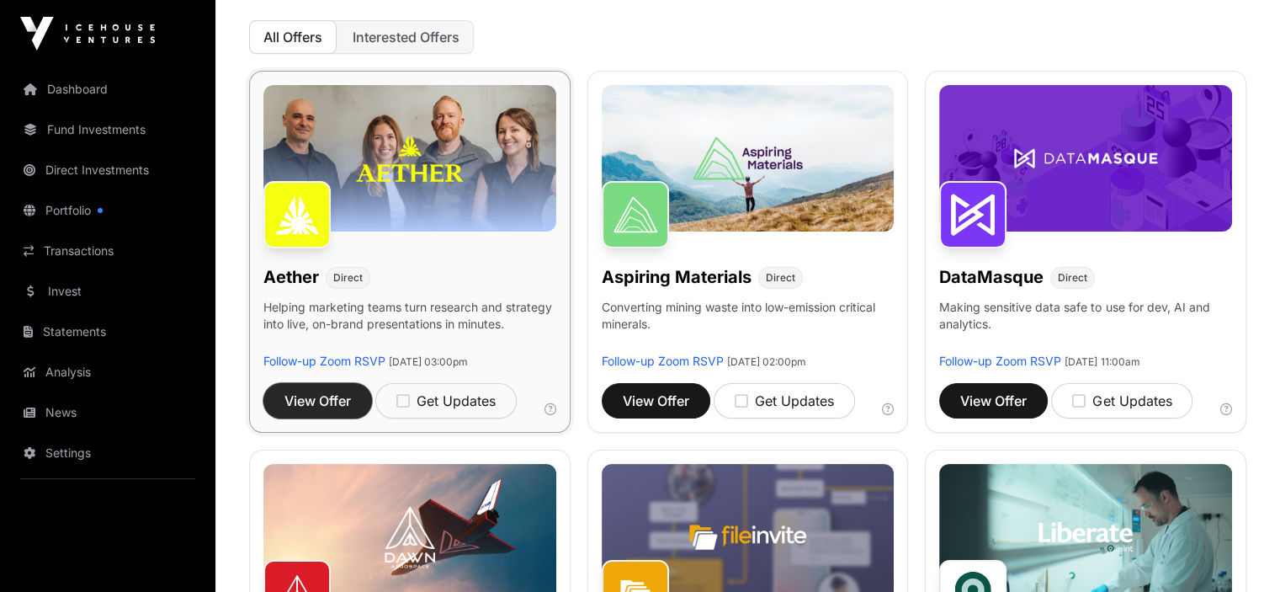
click at [327, 399] on span "View Offer" at bounding box center [317, 400] width 66 height 20
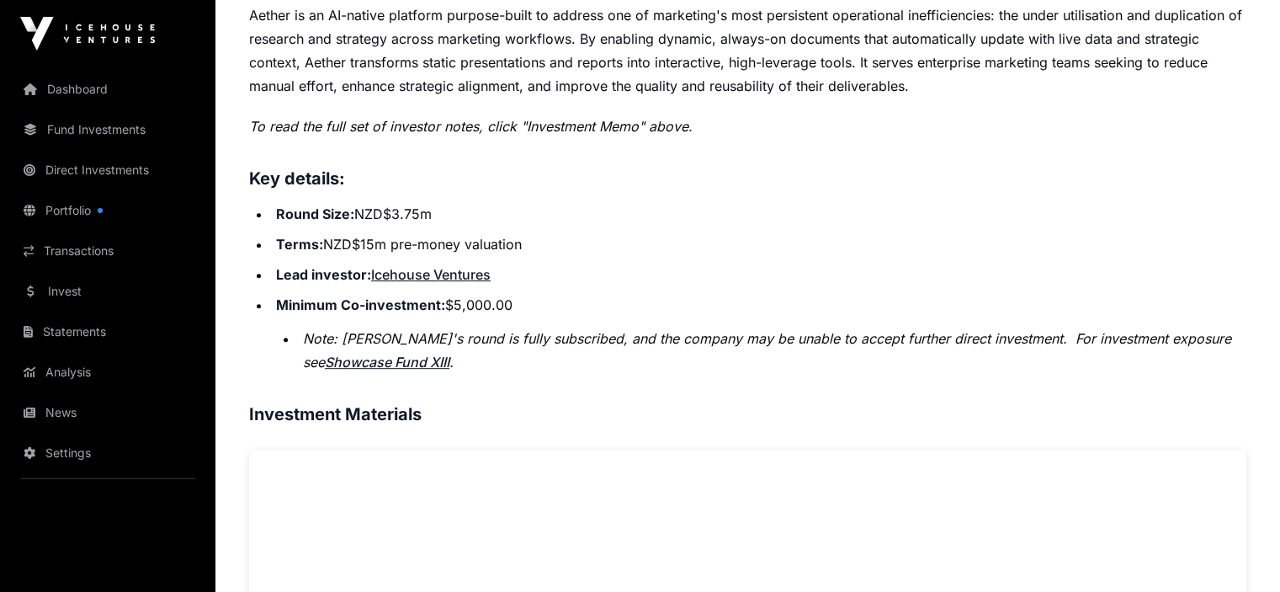
scroll to position [770, 0]
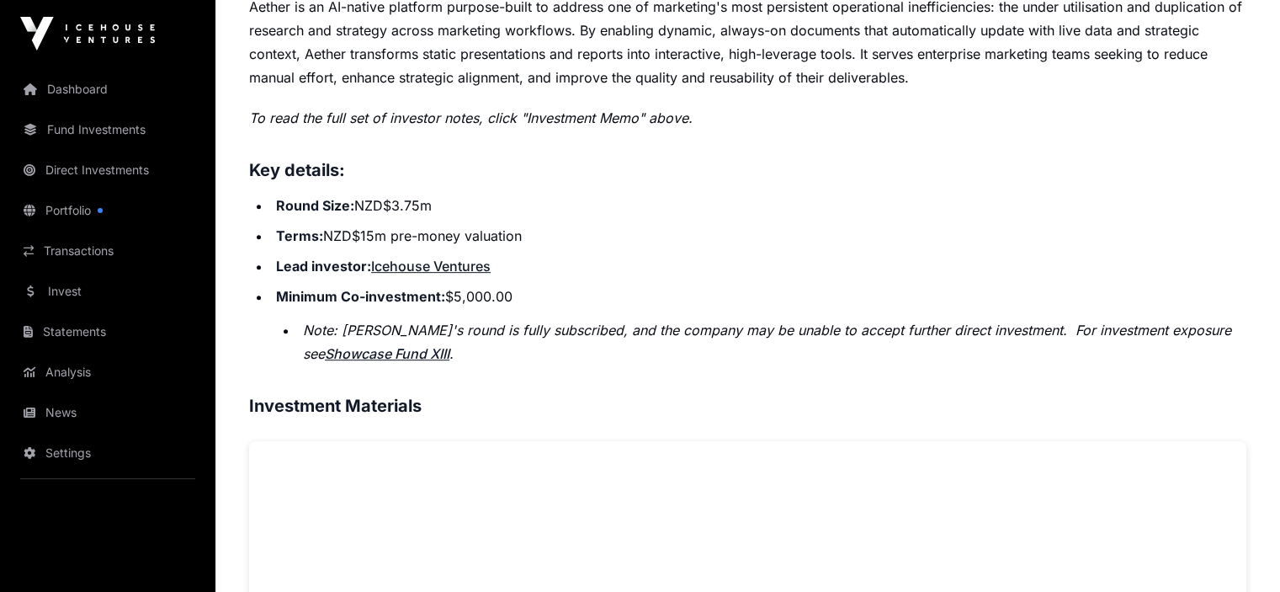
click at [334, 362] on link "Showcase Fund XIII" at bounding box center [387, 353] width 125 height 17
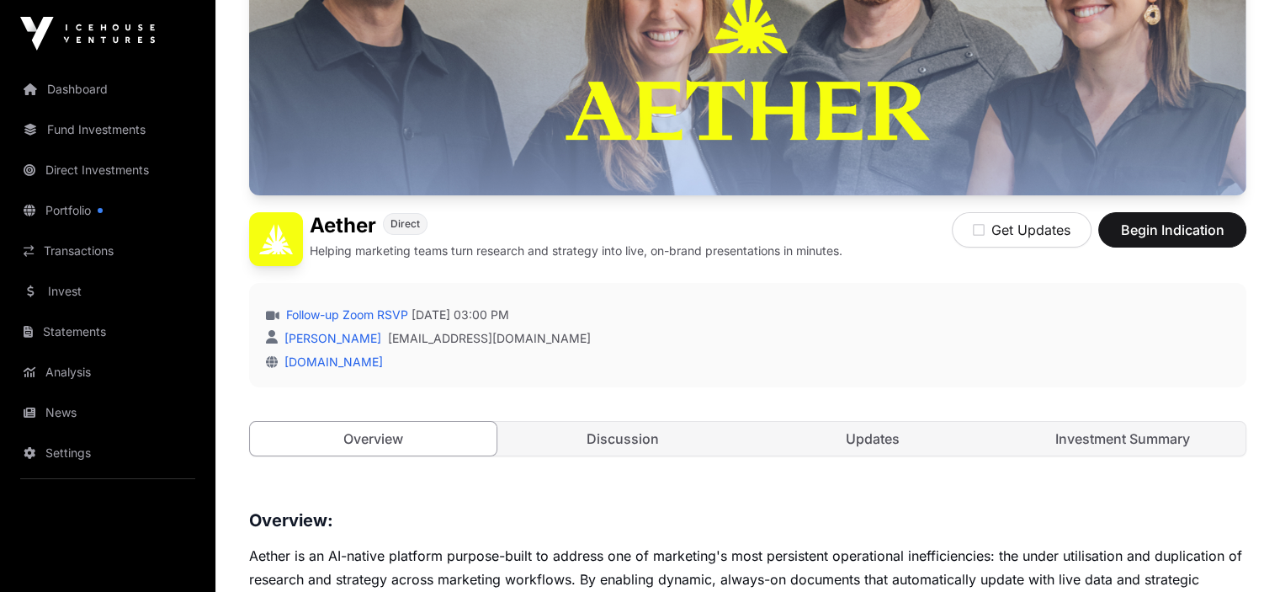
scroll to position [216, 0]
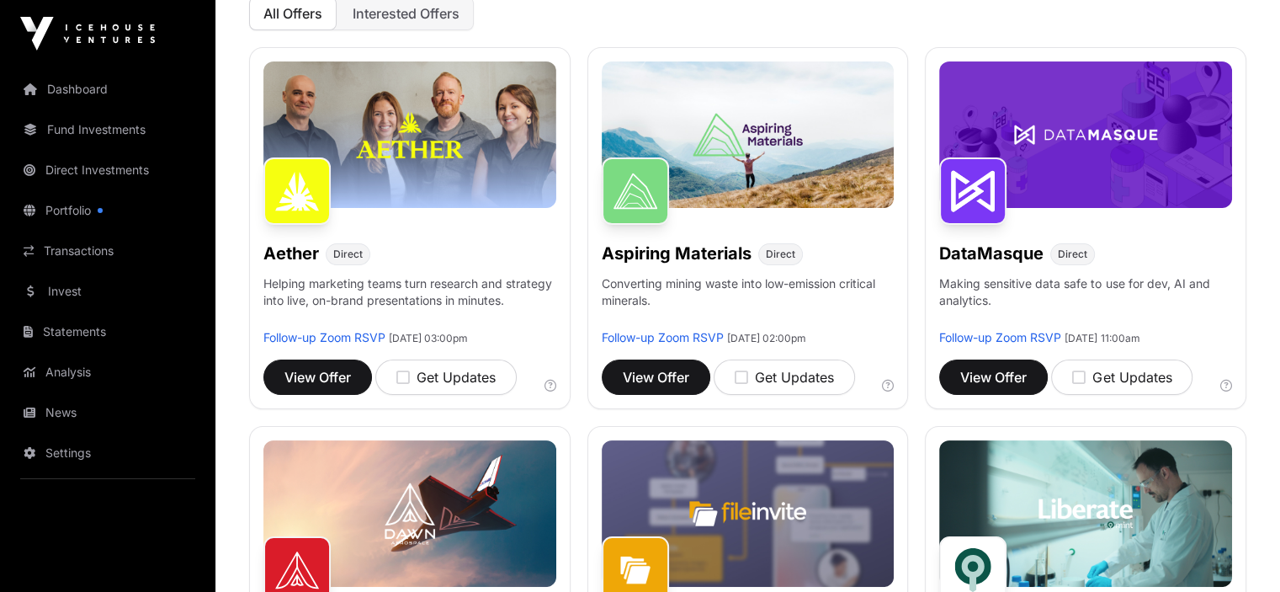
scroll to position [193, 0]
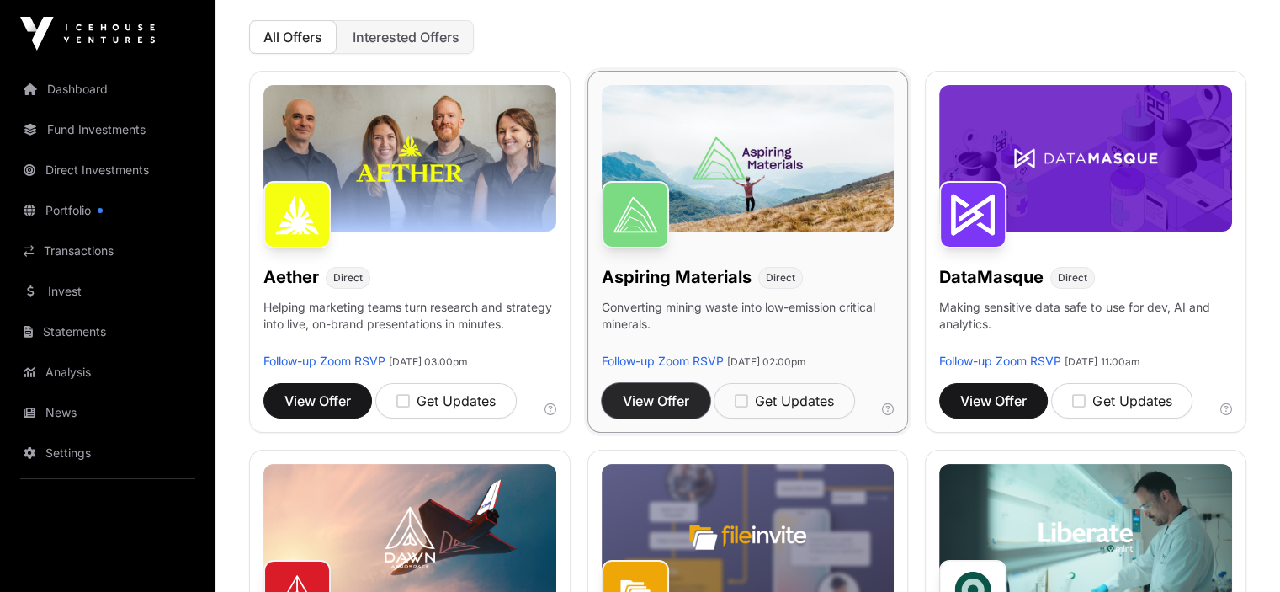
click at [654, 400] on span "View Offer" at bounding box center [656, 400] width 66 height 20
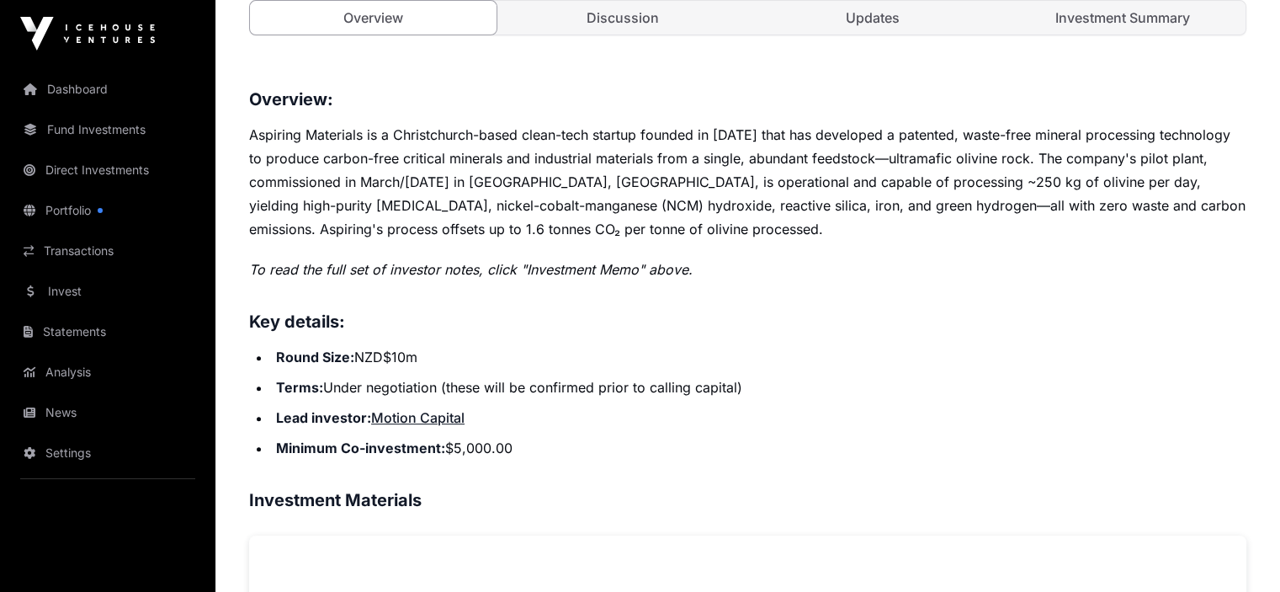
scroll to position [623, 0]
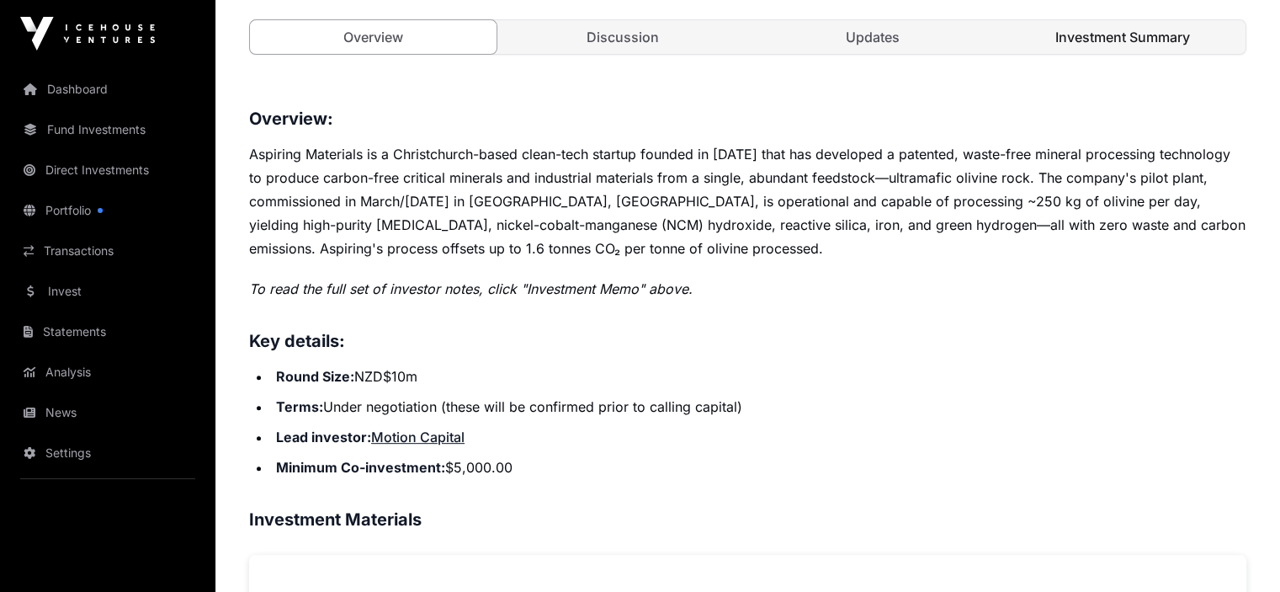
click at [1172, 54] on link "Investment Summary" at bounding box center [1122, 37] width 247 height 34
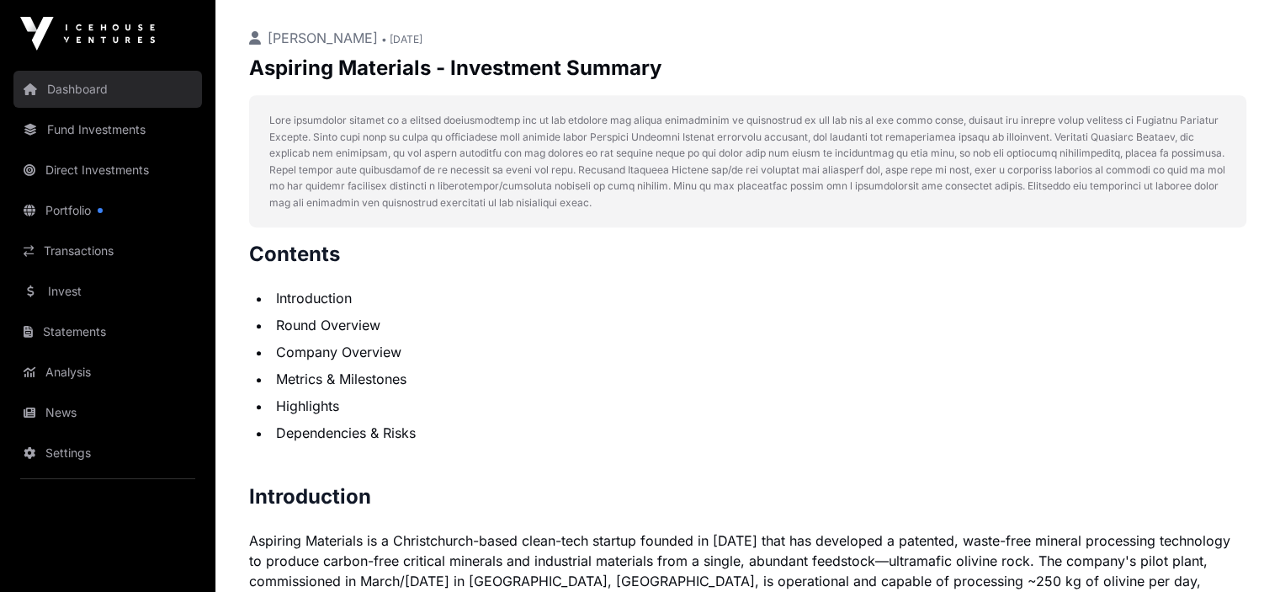
scroll to position [716, 0]
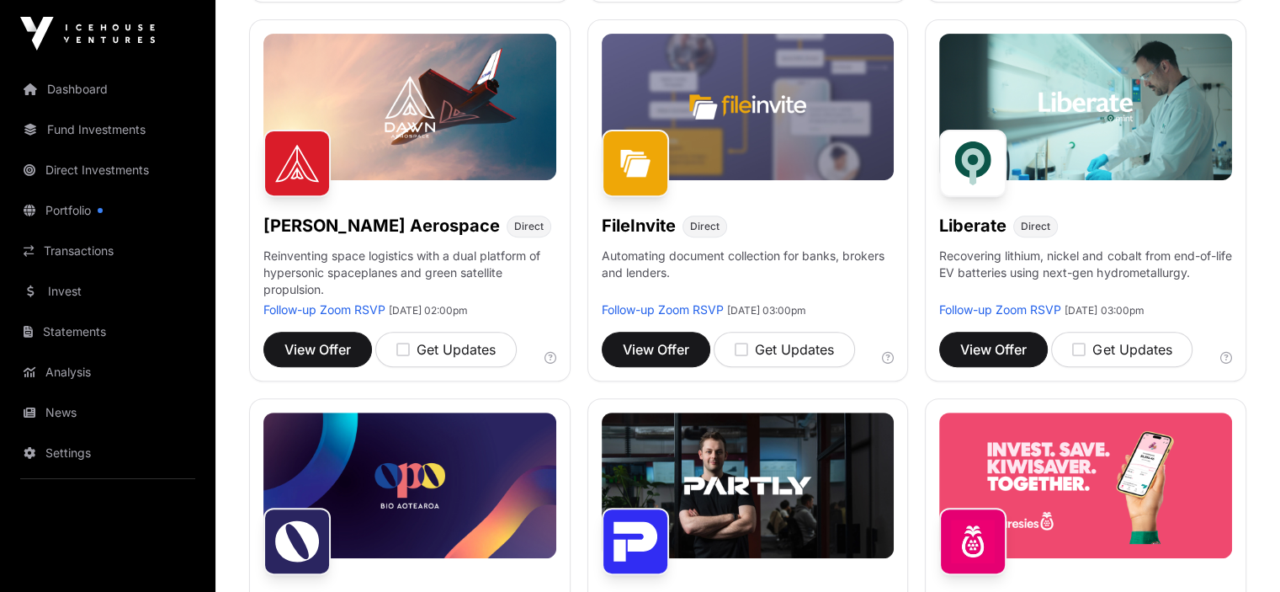
scroll to position [193, 0]
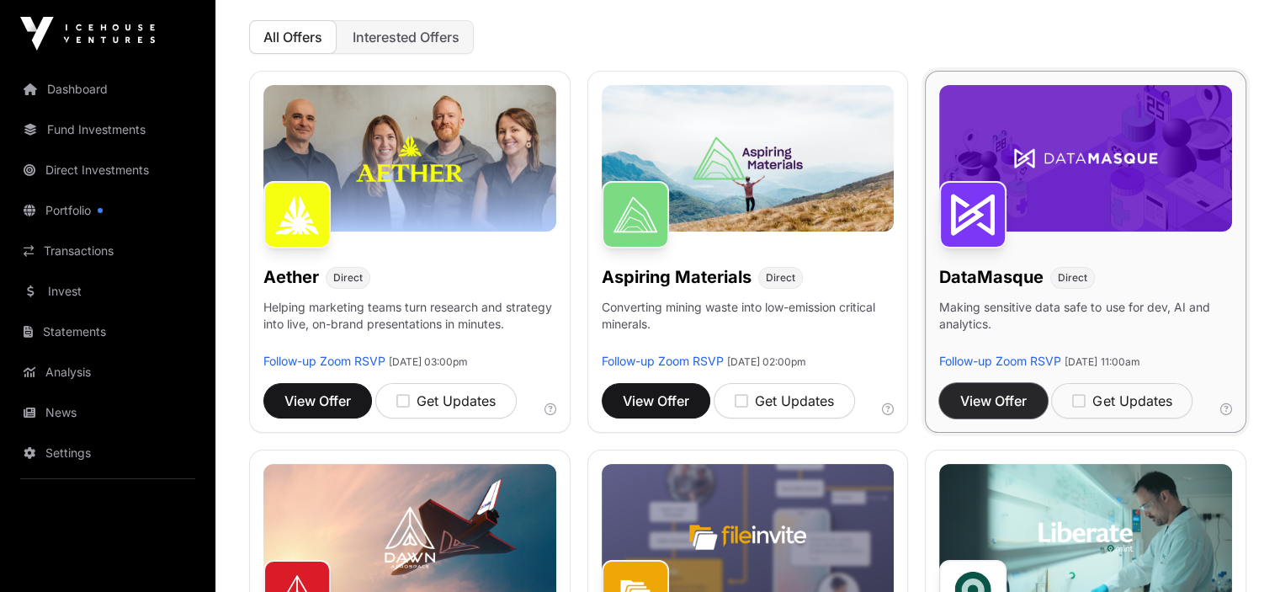
click at [996, 401] on span "View Offer" at bounding box center [993, 400] width 66 height 20
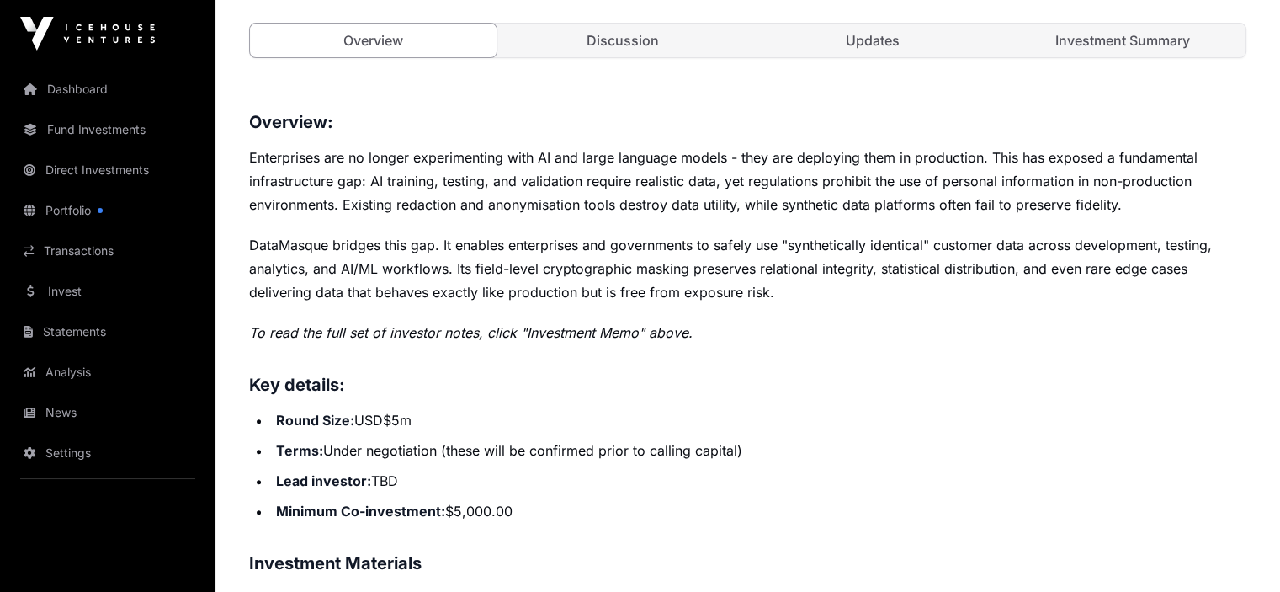
scroll to position [613, 0]
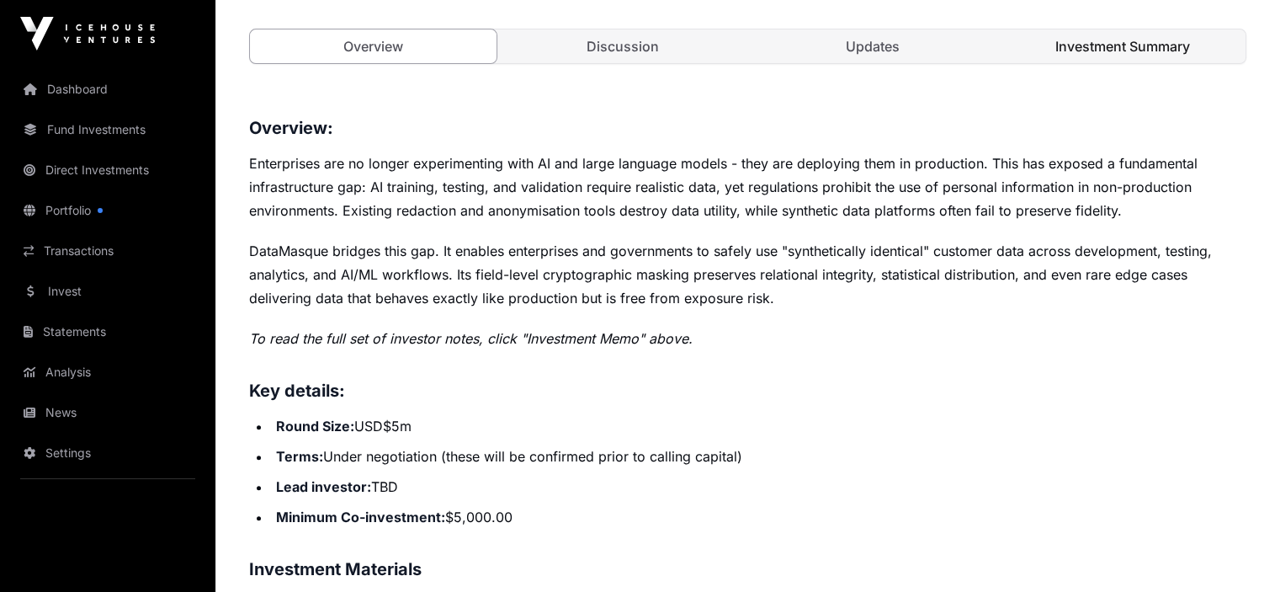
click at [1186, 63] on link "Investment Summary" at bounding box center [1122, 46] width 247 height 34
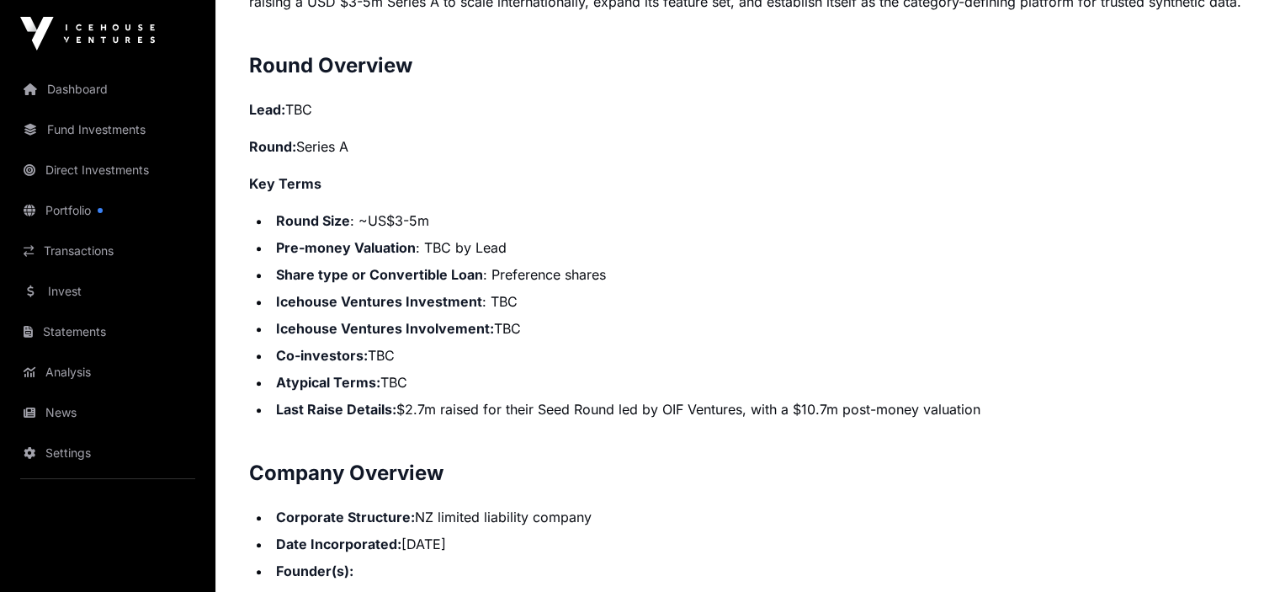
scroll to position [1431, 0]
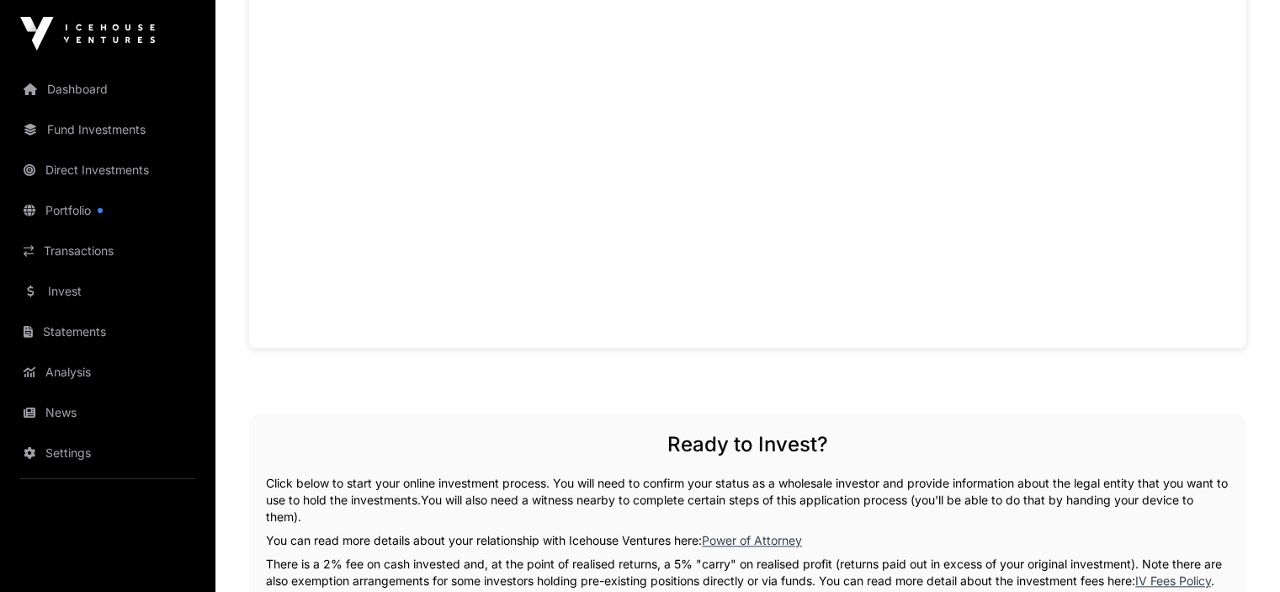
scroll to position [613, 0]
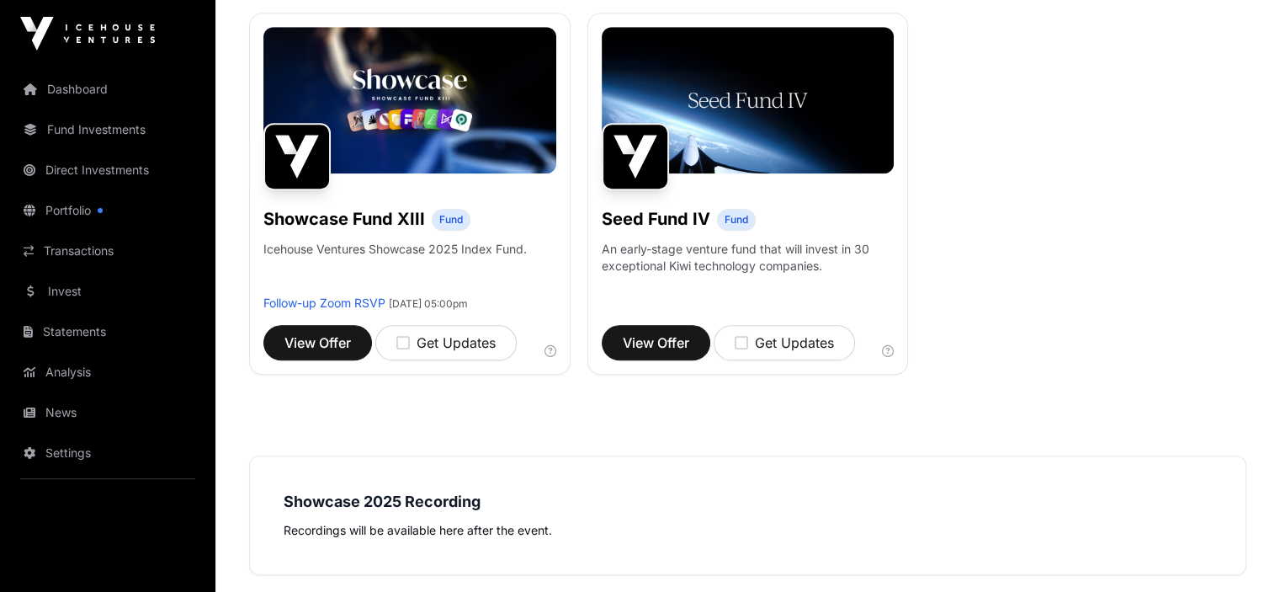
scroll to position [1389, 0]
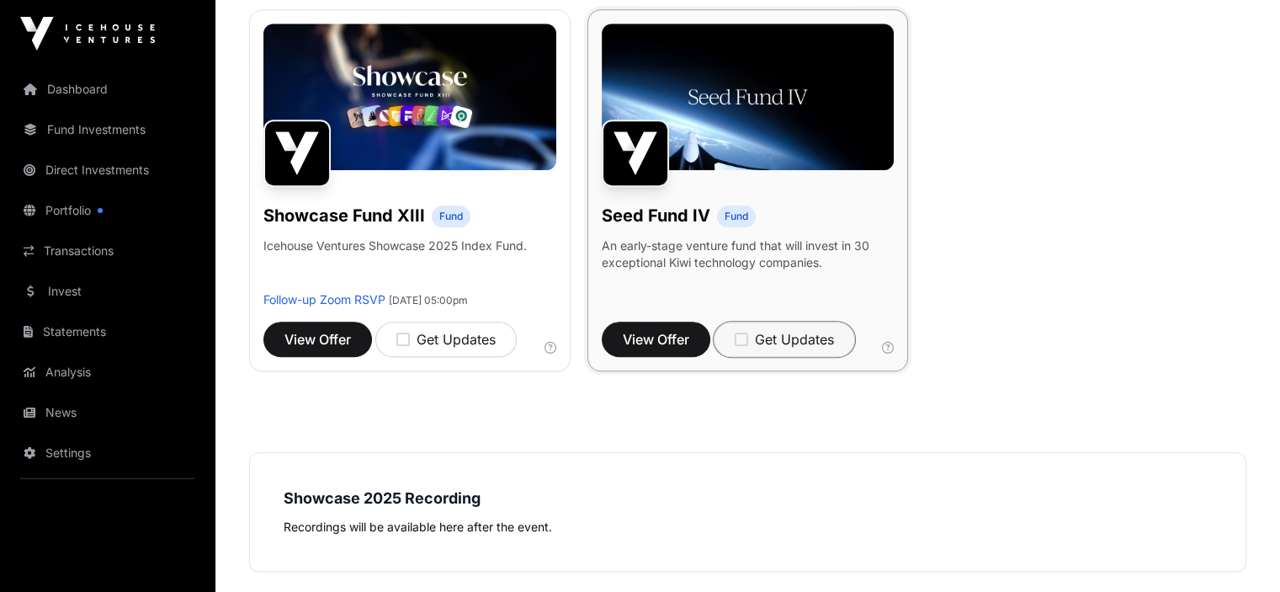
click at [746, 347] on icon "button" at bounding box center [741, 339] width 13 height 15
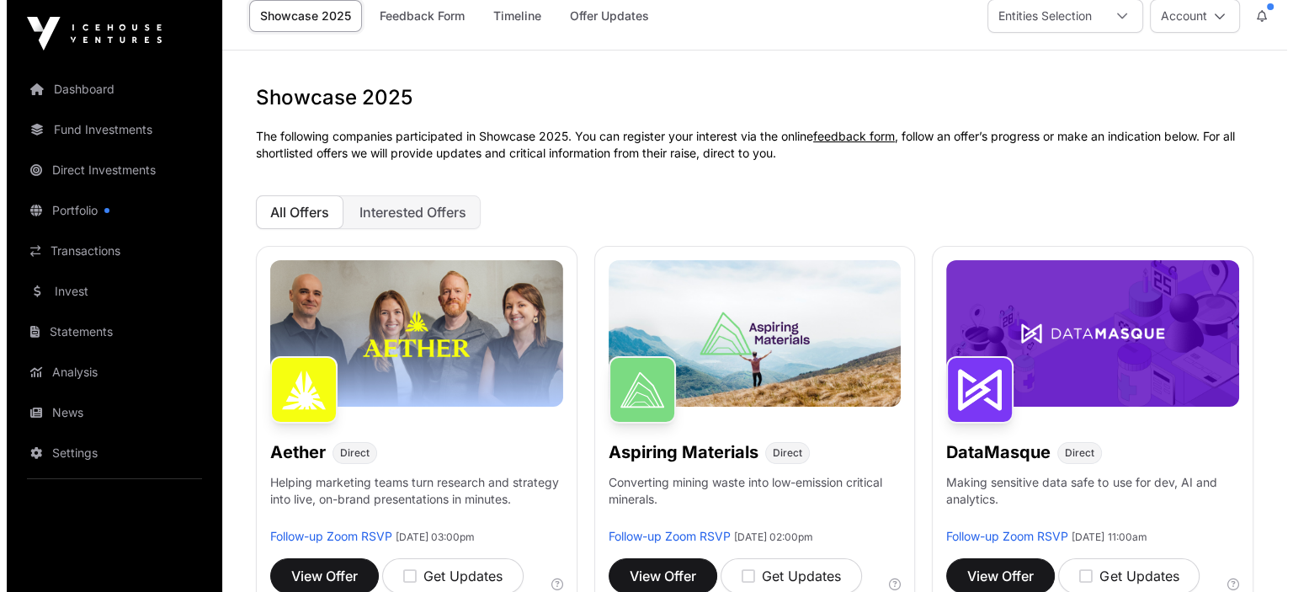
scroll to position [0, 0]
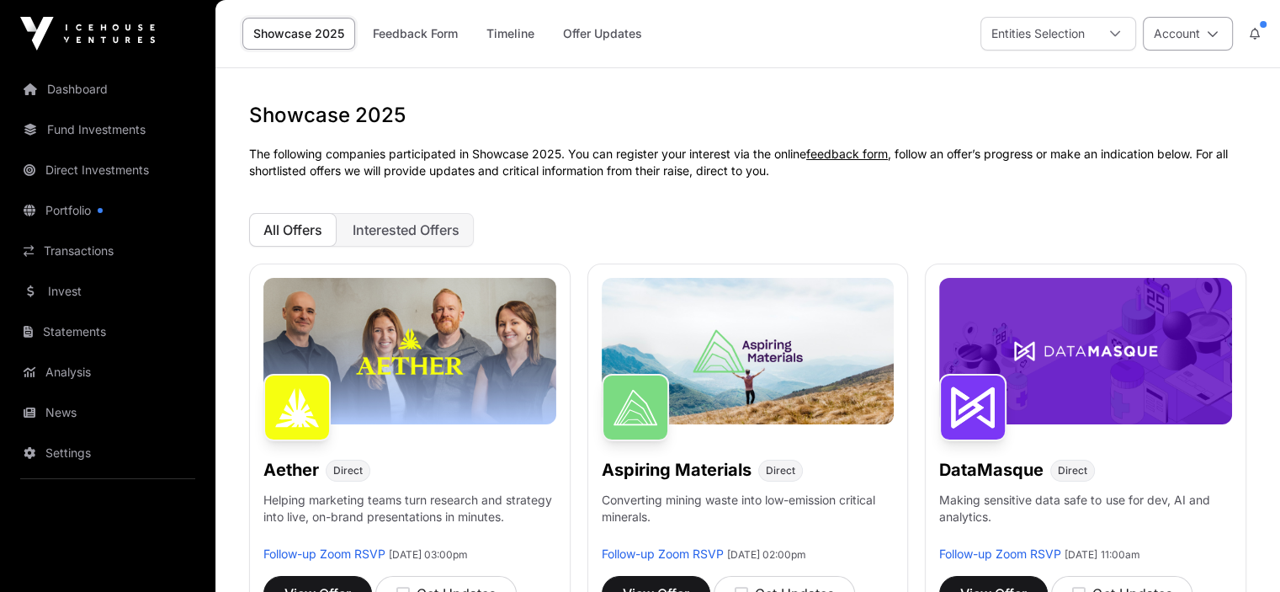
click at [1213, 32] on icon at bounding box center [1213, 34] width 12 height 12
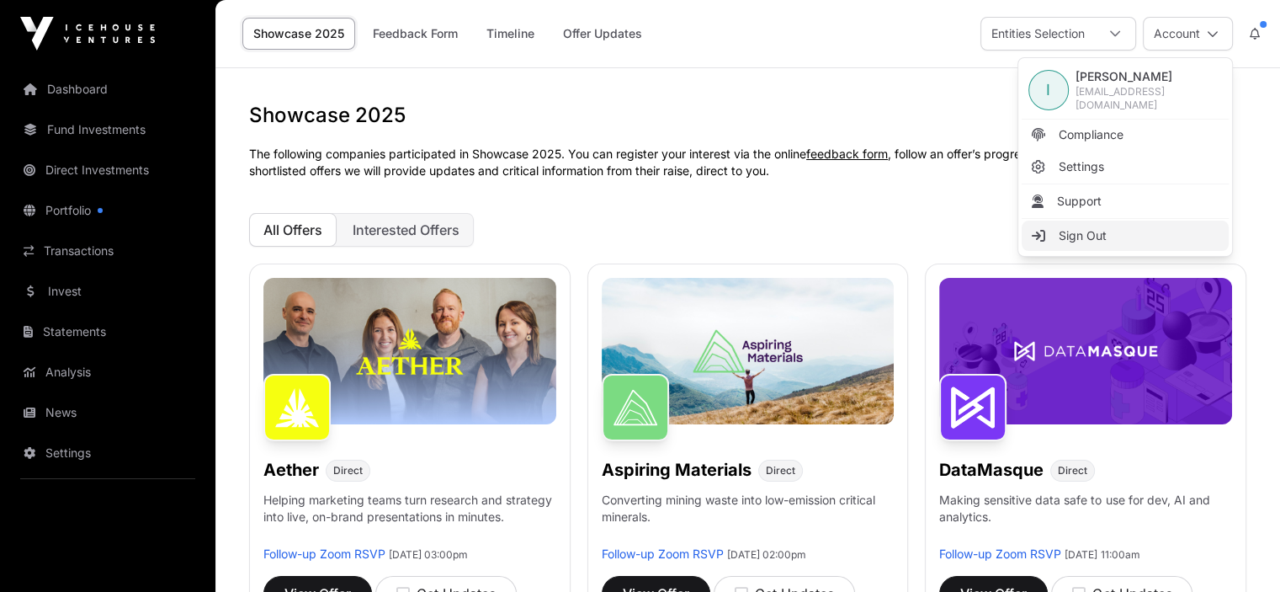
click at [1100, 235] on span "Sign Out" at bounding box center [1083, 235] width 48 height 17
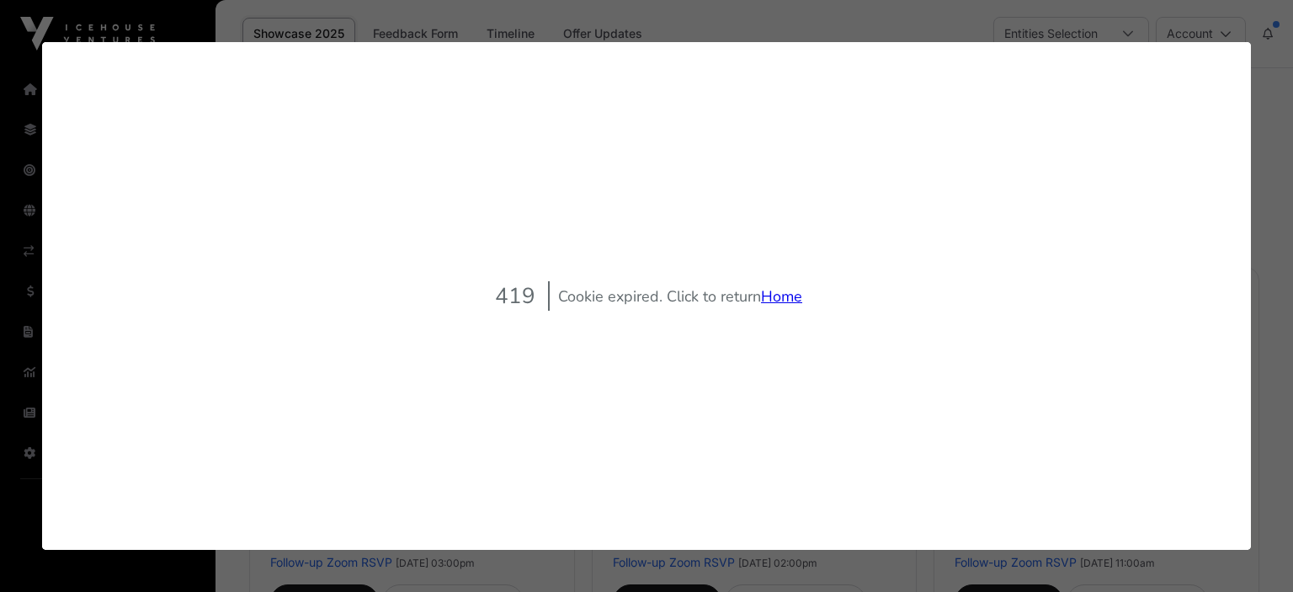
click at [775, 294] on link "Home" at bounding box center [781, 296] width 41 height 20
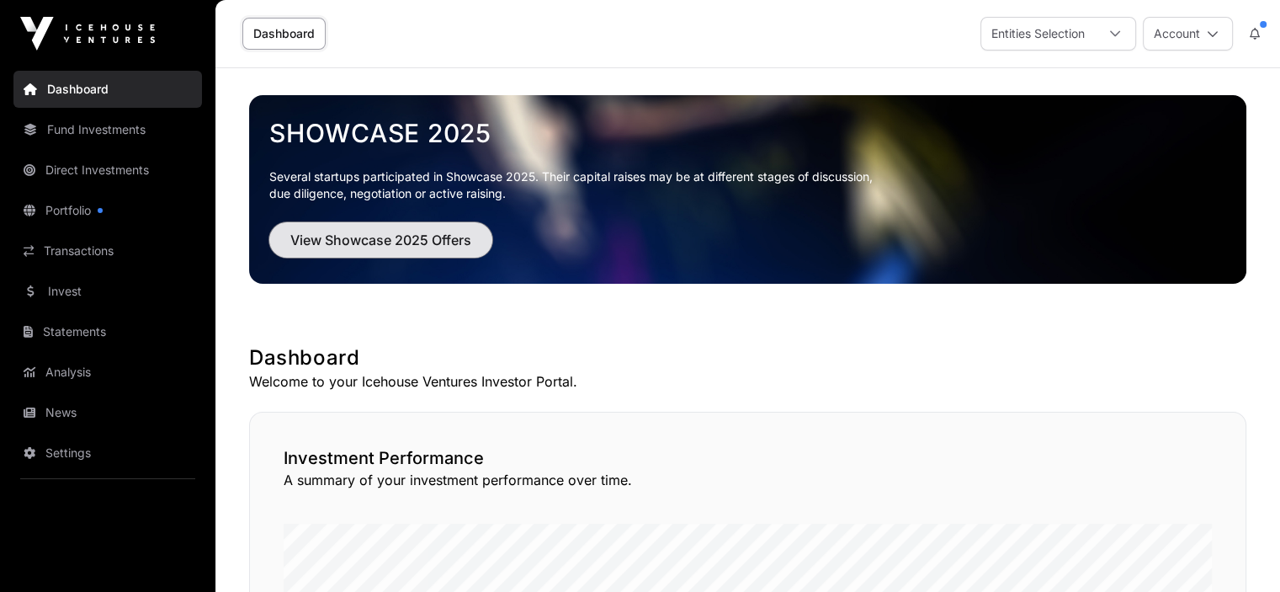
click at [399, 240] on span "View Showcase 2025 Offers" at bounding box center [380, 240] width 181 height 20
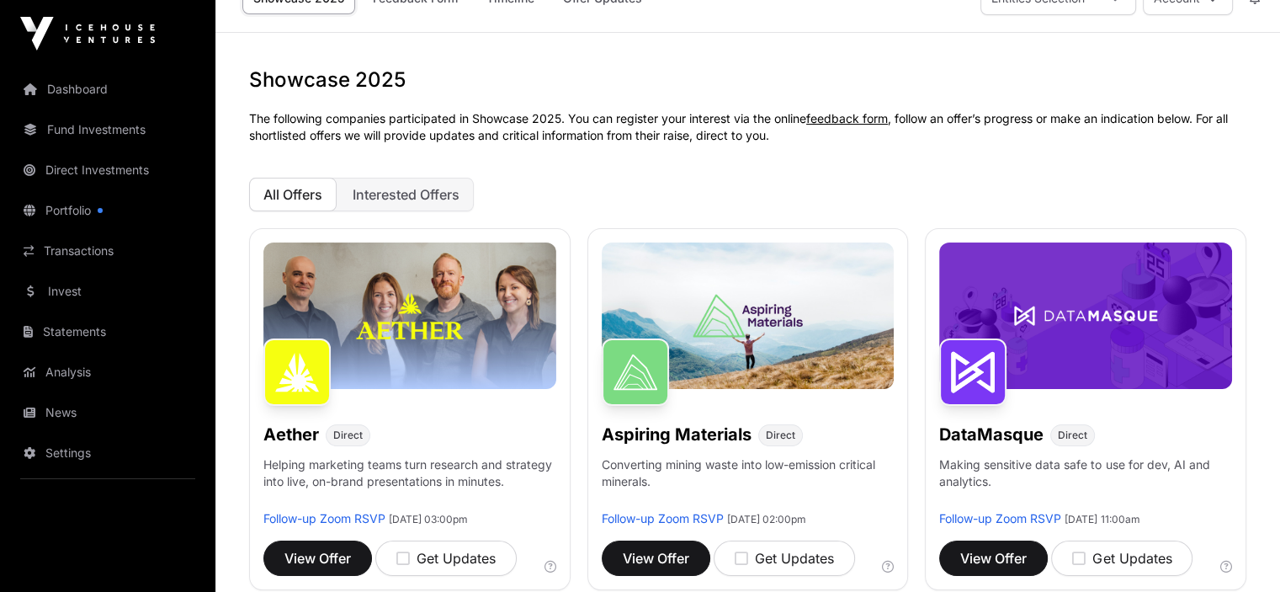
scroll to position [34, 0]
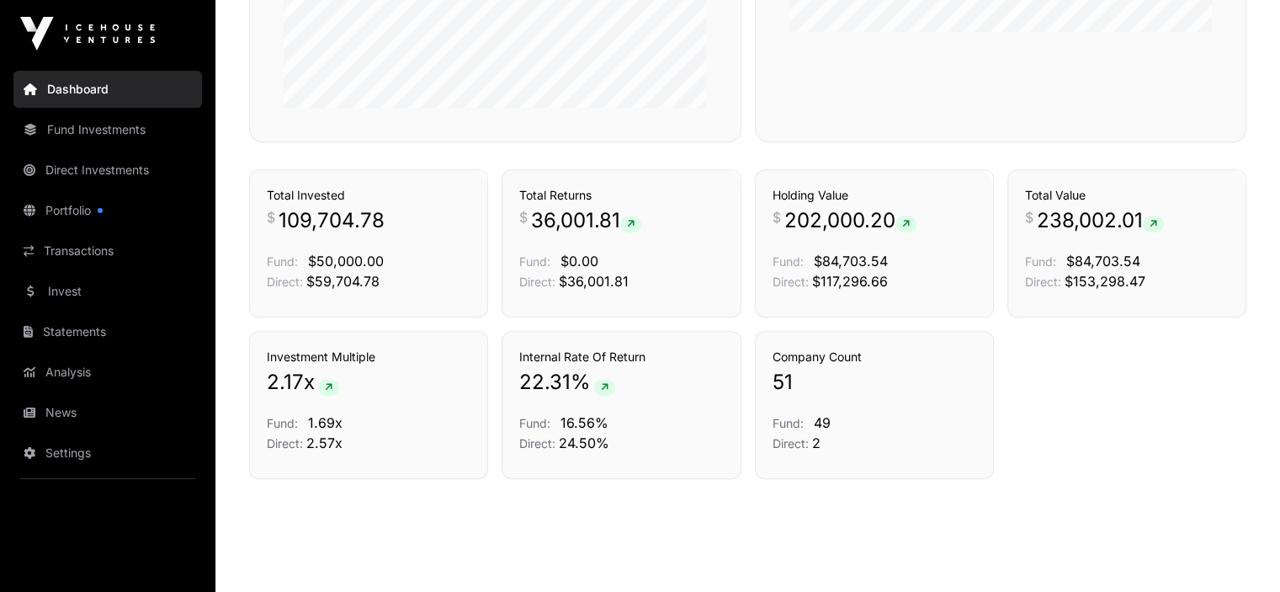
scroll to position [1148, 0]
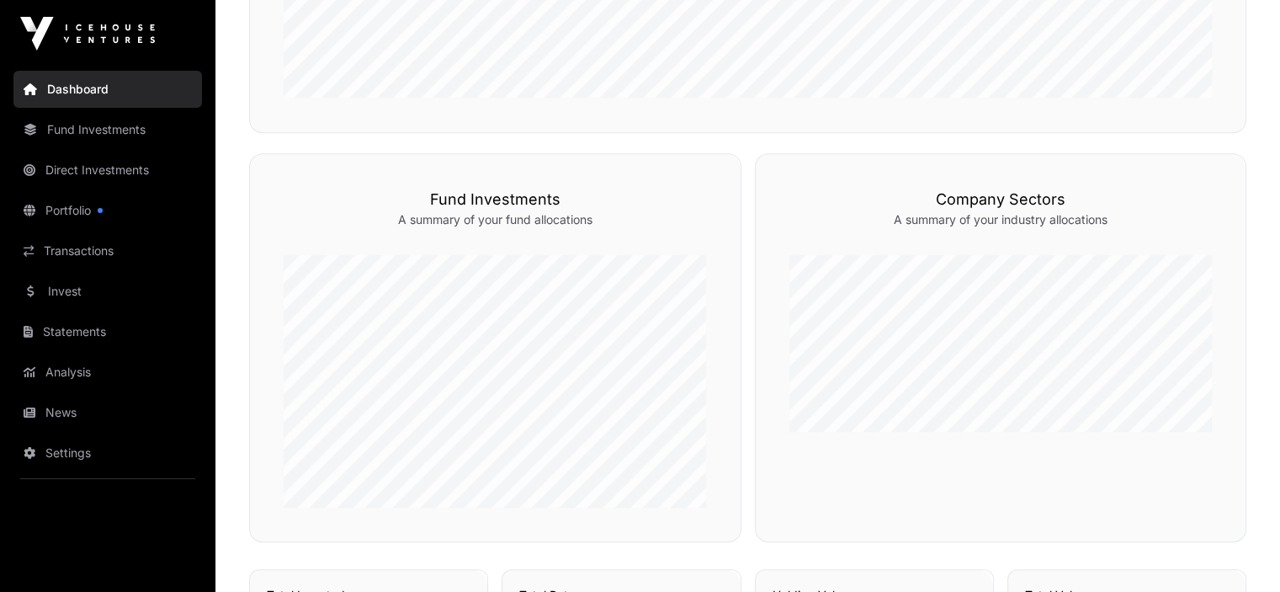
scroll to position [0, 0]
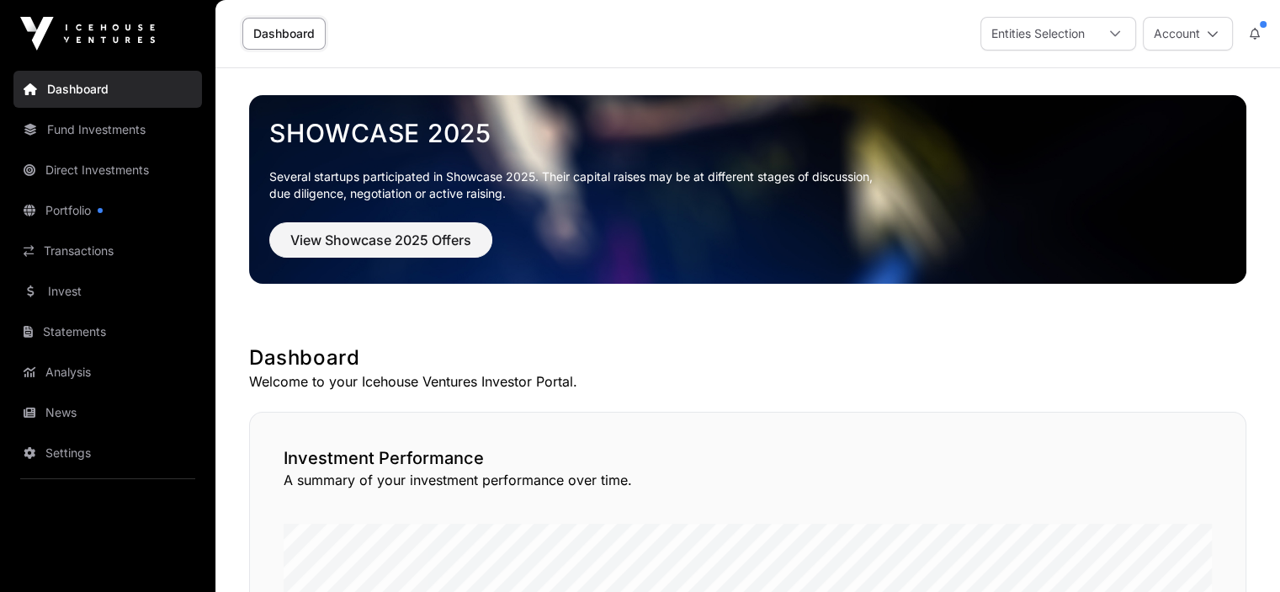
drag, startPoint x: 1033, startPoint y: 535, endPoint x: 850, endPoint y: 38, distance: 529.8
click at [850, 38] on div "Dashboard Entities Selection Account" at bounding box center [748, 33] width 1044 height 67
click at [1253, 28] on icon at bounding box center [1255, 34] width 10 height 12
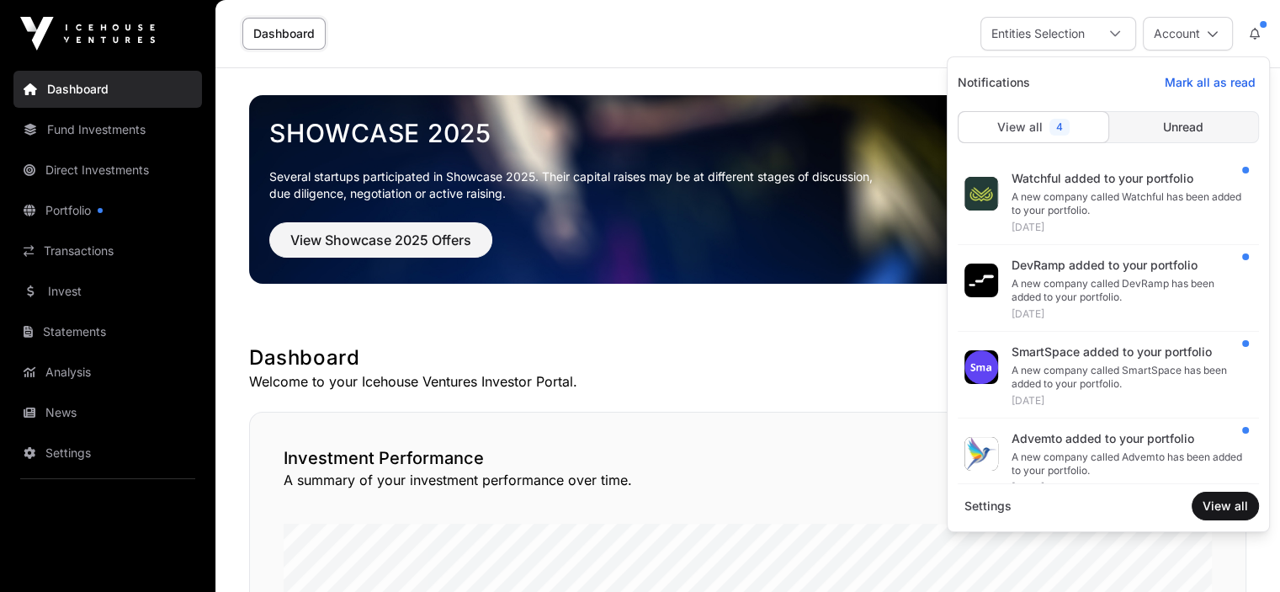
click at [1253, 28] on icon at bounding box center [1255, 34] width 10 height 12
